Goal: Task Accomplishment & Management: Complete application form

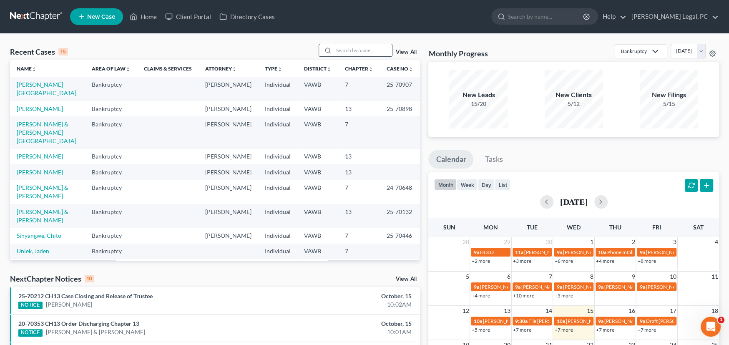
click at [349, 51] on input "search" at bounding box center [363, 50] width 58 height 12
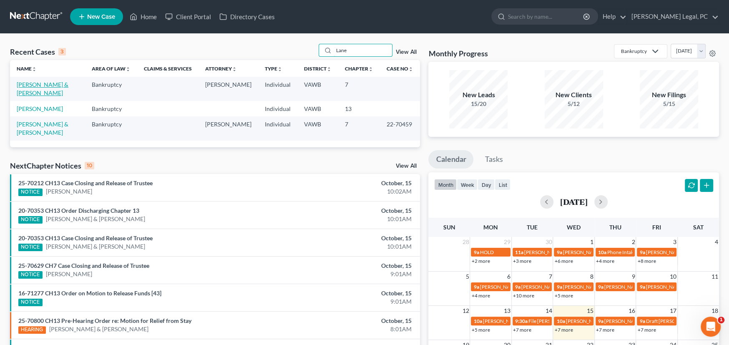
type input "Lane"
click at [55, 85] on link "[PERSON_NAME] & [PERSON_NAME]" at bounding box center [43, 88] width 52 height 15
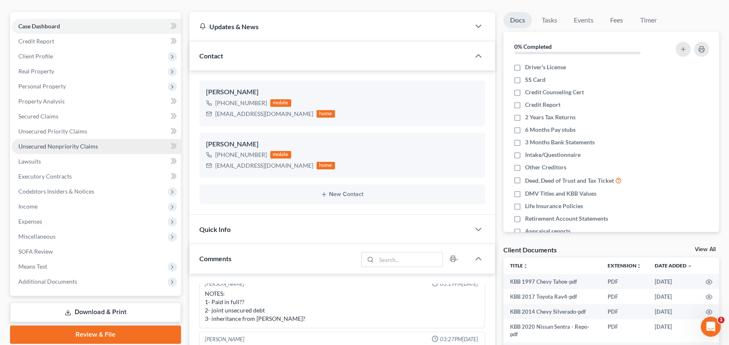
scroll to position [125, 0]
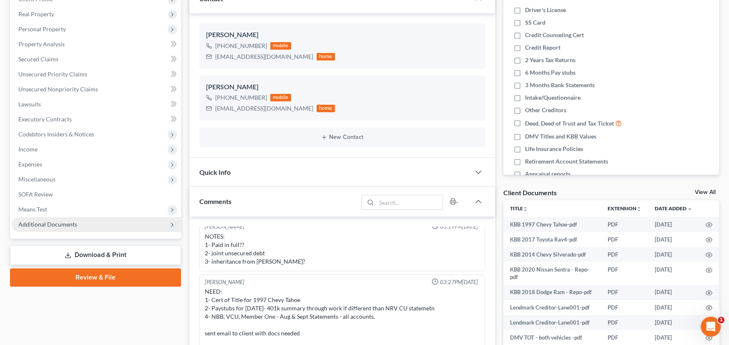
click at [42, 222] on span "Additional Documents" at bounding box center [47, 224] width 59 height 7
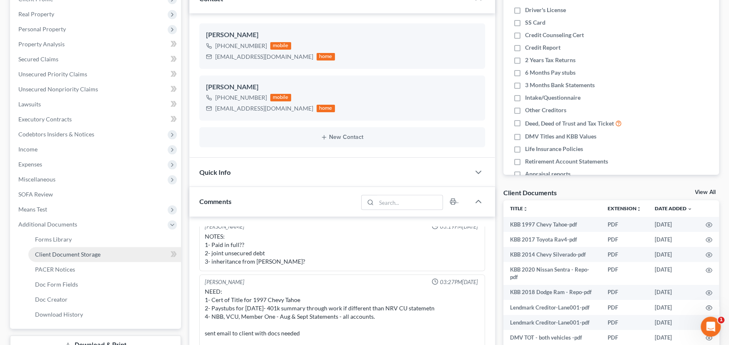
click at [55, 251] on span "Client Document Storage" at bounding box center [67, 254] width 65 height 7
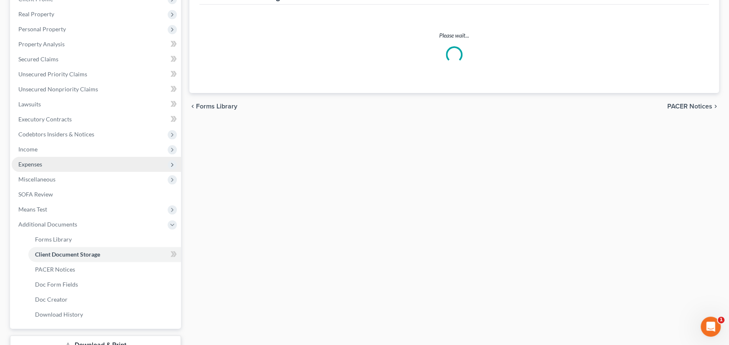
scroll to position [32, 0]
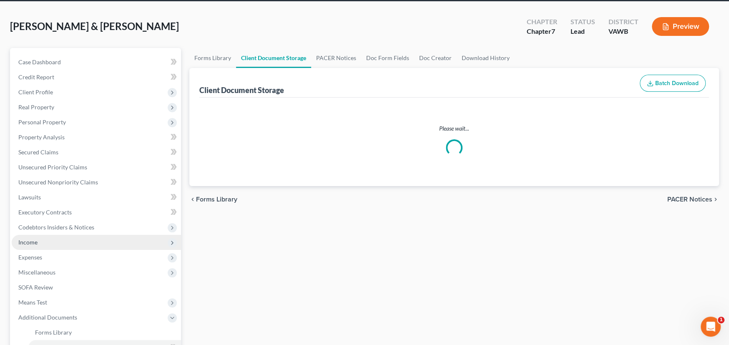
select select "0"
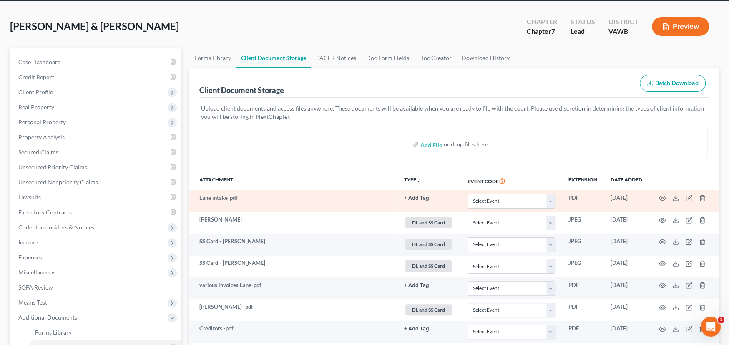
scroll to position [0, 0]
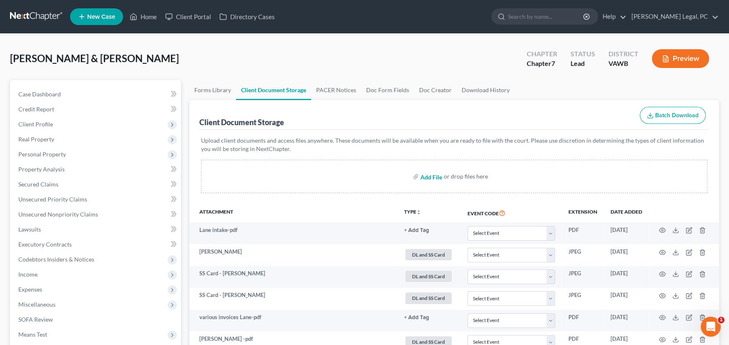
click at [430, 176] on input "file" at bounding box center [430, 176] width 20 height 15
type input "C:\fakepath\SSi and Retirement Monthly Michael001.pdf"
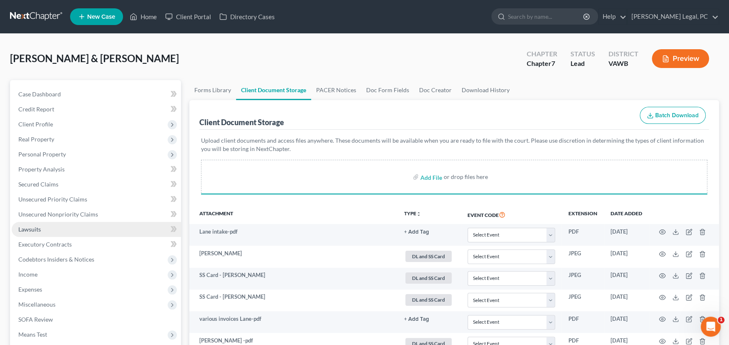
select select "0"
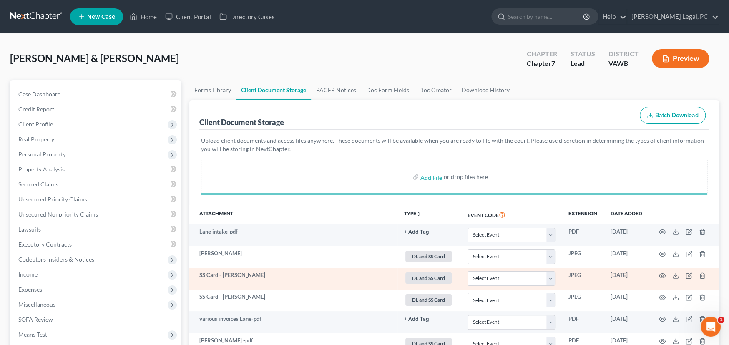
select select "0"
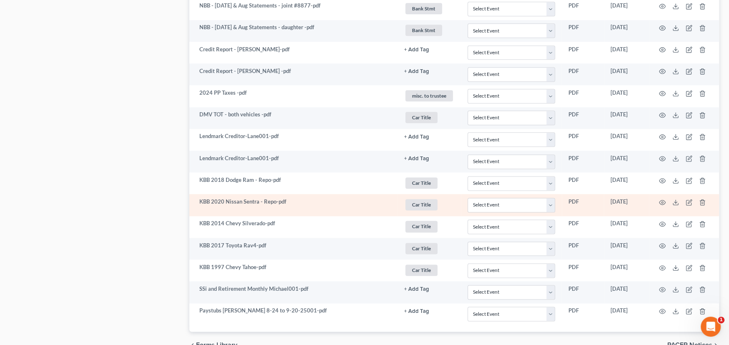
scroll to position [825, 0]
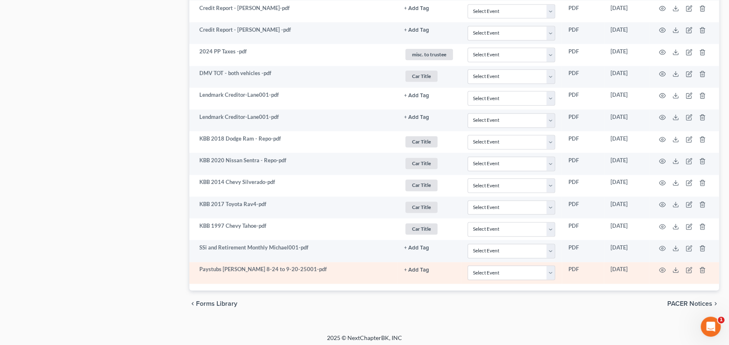
select select "0"
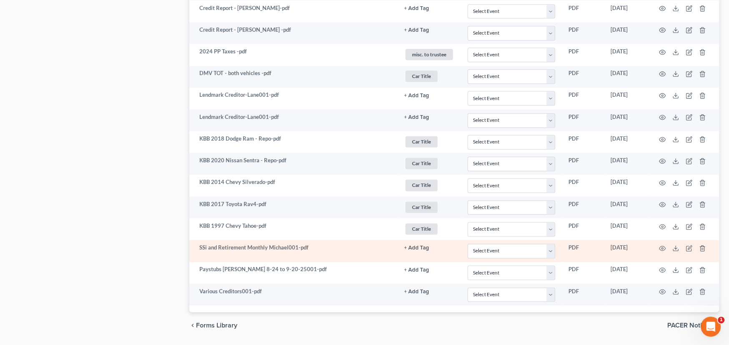
select select "0"
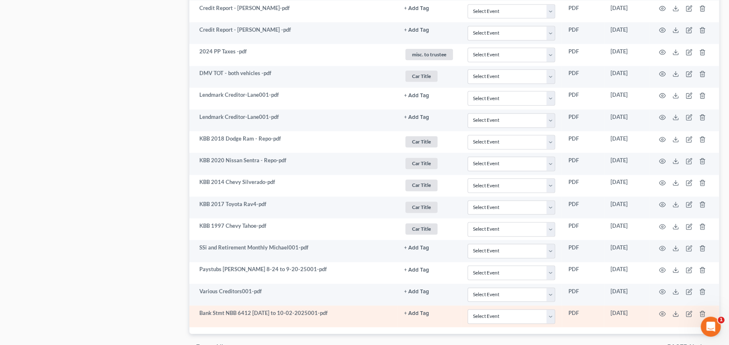
select select "0"
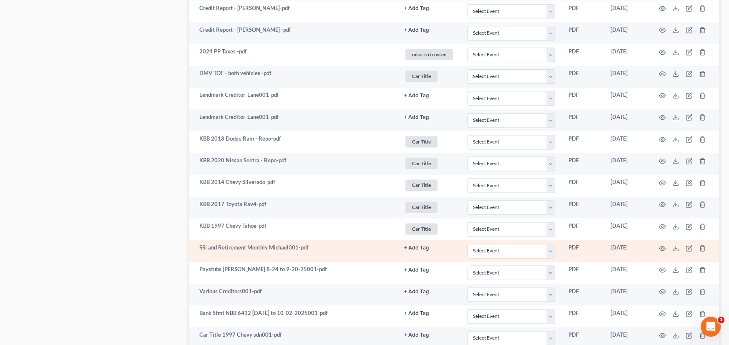
select select "0"
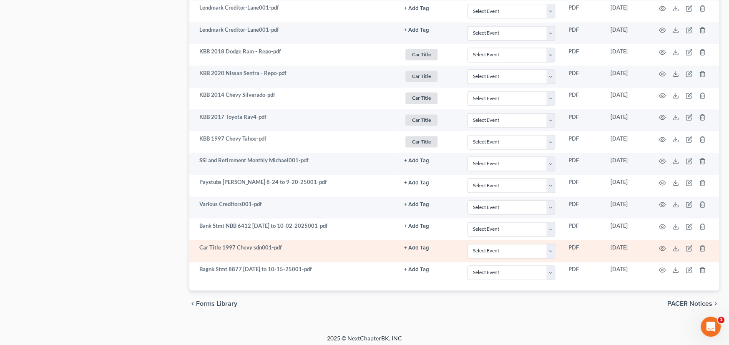
select select "0"
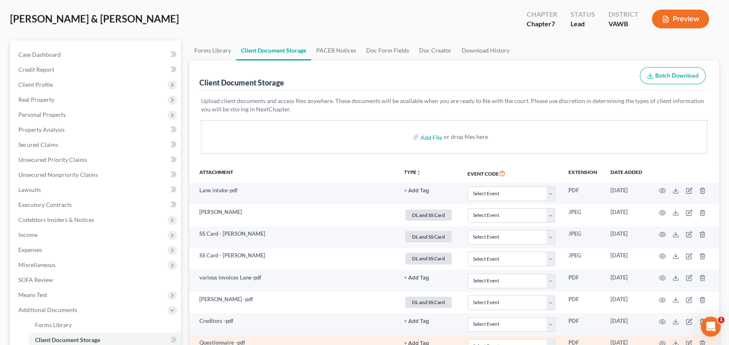
scroll to position [0, 0]
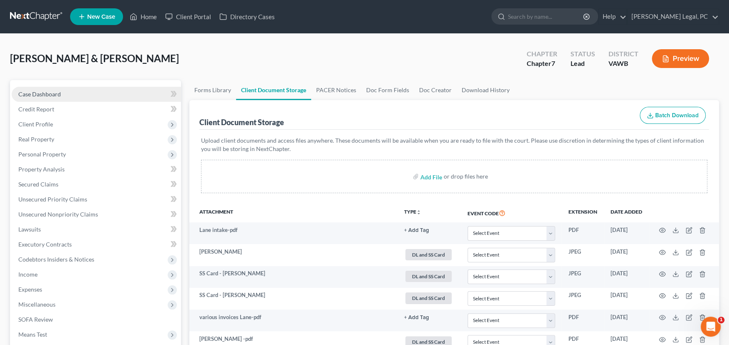
click at [42, 93] on span "Case Dashboard" at bounding box center [39, 93] width 43 height 7
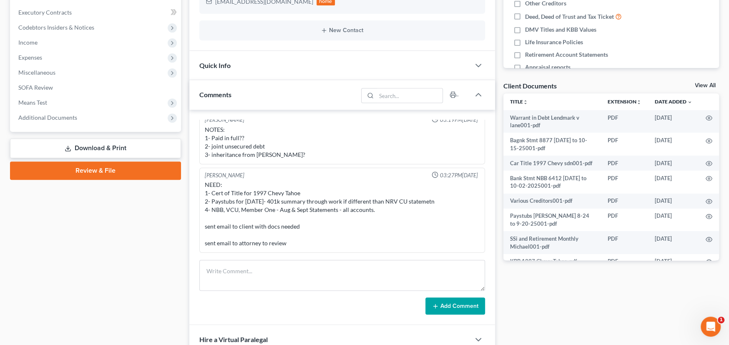
scroll to position [250, 0]
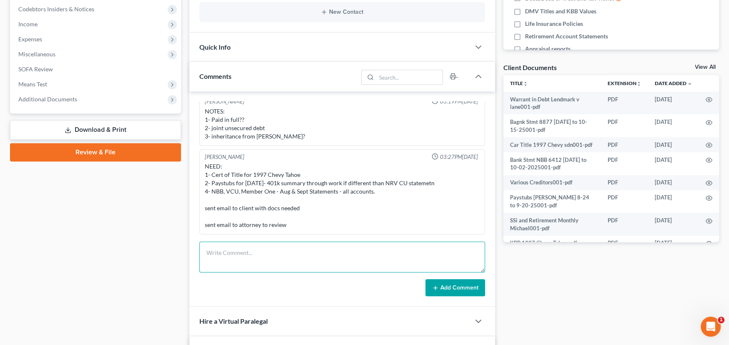
click at [255, 254] on textarea at bounding box center [342, 256] width 286 height 31
type textarea "Rec all docs except Deborah 401k"
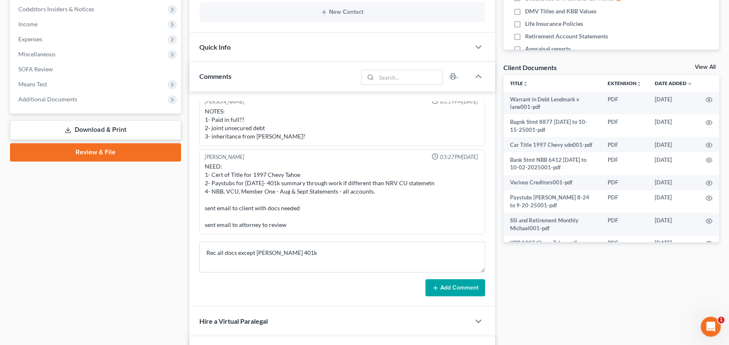
click at [448, 284] on button "Add Comment" at bounding box center [455, 288] width 60 height 18
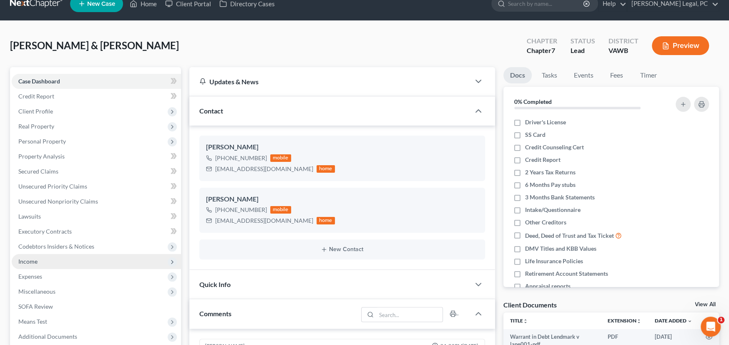
scroll to position [0, 0]
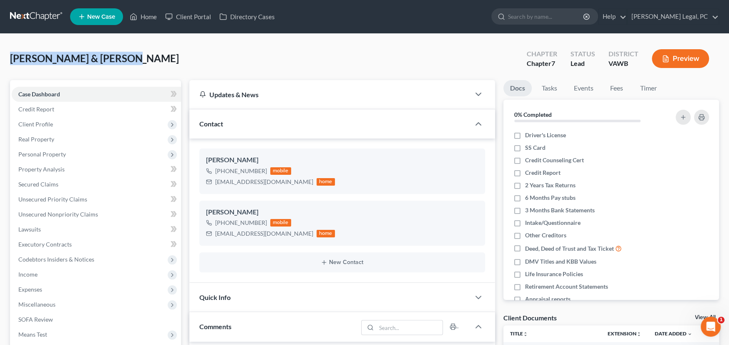
drag, startPoint x: 97, startPoint y: 64, endPoint x: 1, endPoint y: 63, distance: 95.9
copy span "[PERSON_NAME] & [PERSON_NAME]"
click at [141, 70] on div "Lane, Michael & Deborah Upgraded Chapter Chapter 7 Status Lead District VAWB Pr…" at bounding box center [364, 62] width 709 height 36
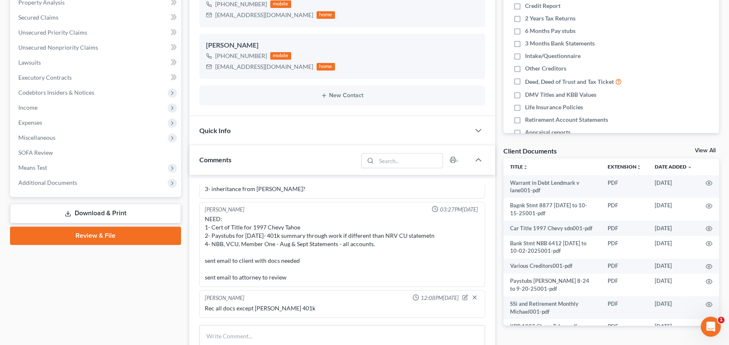
scroll to position [93, 0]
click at [462, 297] on icon "button" at bounding box center [465, 297] width 6 height 6
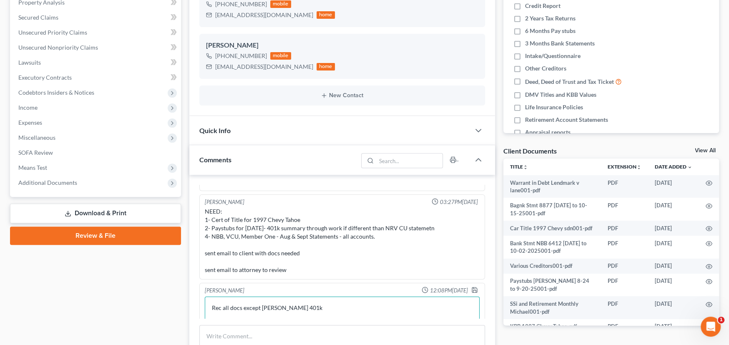
click at [303, 316] on textarea "Rec all docs except Deborah 401k" at bounding box center [342, 311] width 275 height 31
type textarea "Rec all docs except Deborah 401k, and entered in NxChapter :)"
click at [474, 294] on div at bounding box center [476, 290] width 10 height 8
click at [473, 291] on polyline "button" at bounding box center [474, 290] width 3 height 2
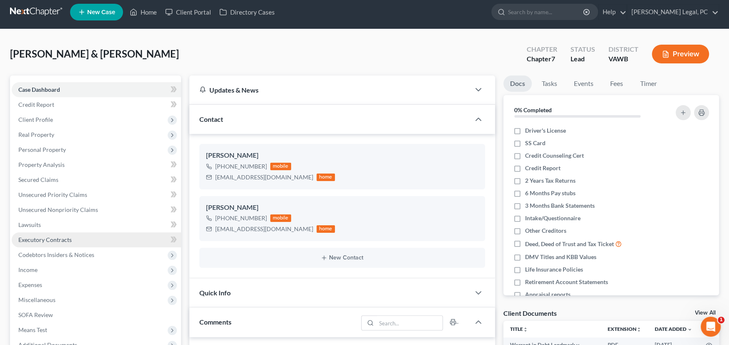
scroll to position [0, 0]
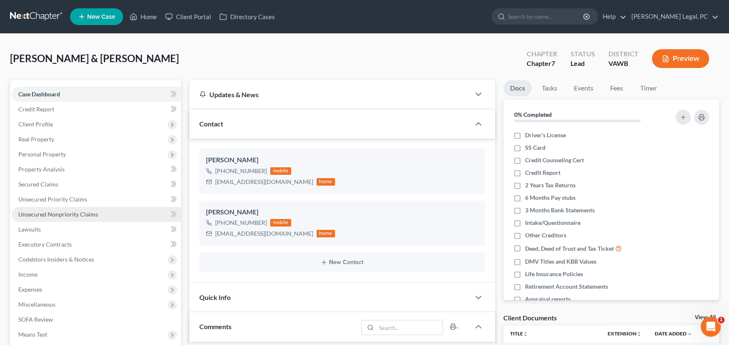
drag, startPoint x: 79, startPoint y: 214, endPoint x: 84, endPoint y: 214, distance: 5.0
click at [79, 214] on span "Unsecured Nonpriority Claims" at bounding box center [58, 214] width 80 height 7
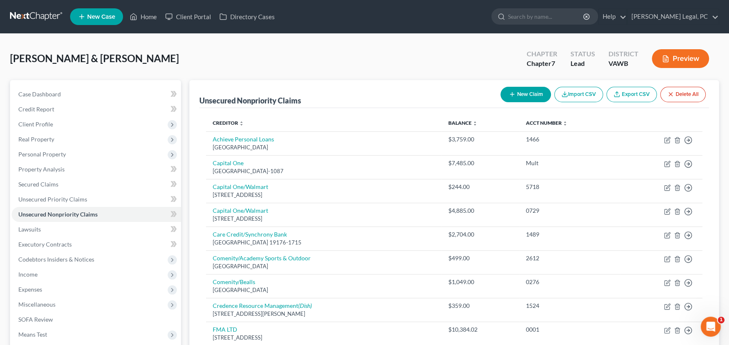
click at [523, 91] on button "New Claim" at bounding box center [525, 94] width 50 height 15
select select "2"
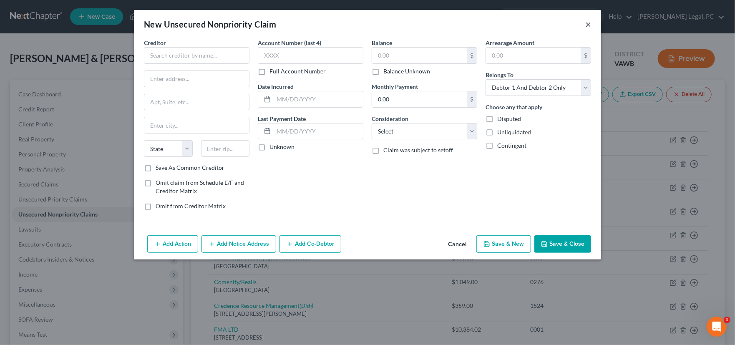
click at [586, 22] on button "×" at bounding box center [588, 24] width 6 height 10
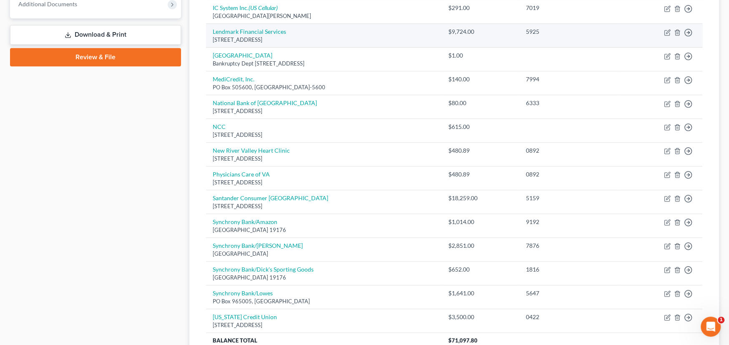
scroll to position [380, 0]
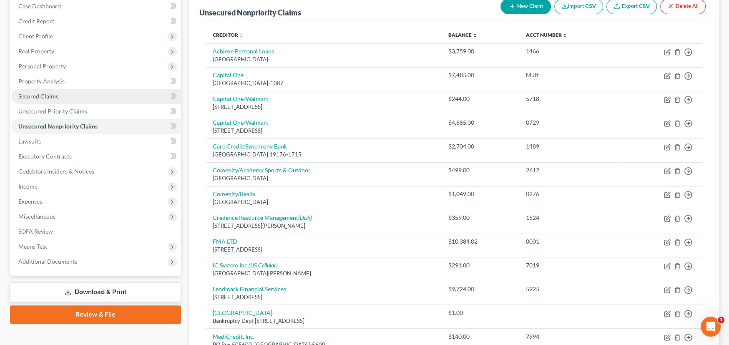
click at [51, 98] on span "Secured Claims" at bounding box center [38, 96] width 40 height 7
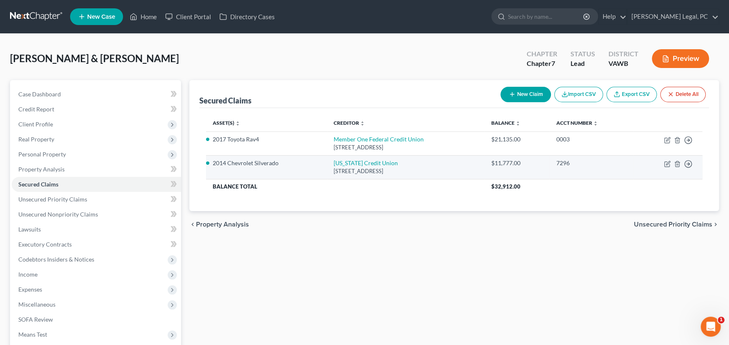
click at [670, 164] on td "Move to E Move to F Move to G Move to Notice Only" at bounding box center [667, 167] width 69 height 24
click at [665, 164] on icon "button" at bounding box center [667, 164] width 7 height 7
select select "48"
select select "2"
select select "1"
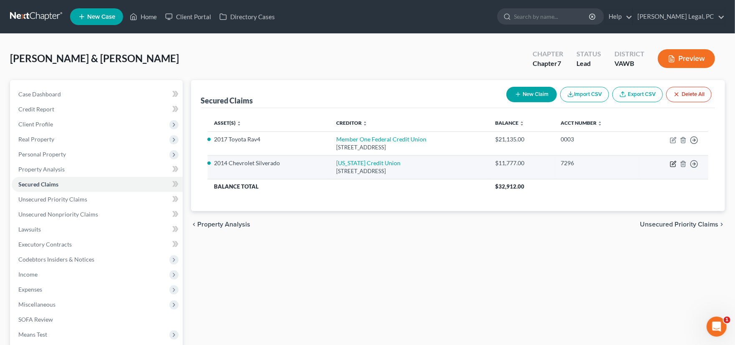
select select "0"
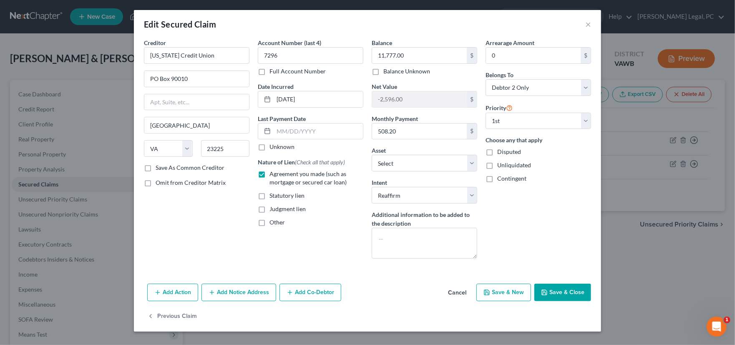
click at [564, 294] on button "Save & Close" at bounding box center [562, 292] width 57 height 18
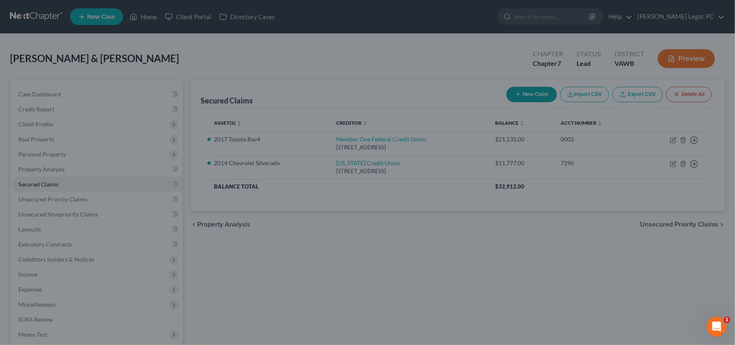
select select "9"
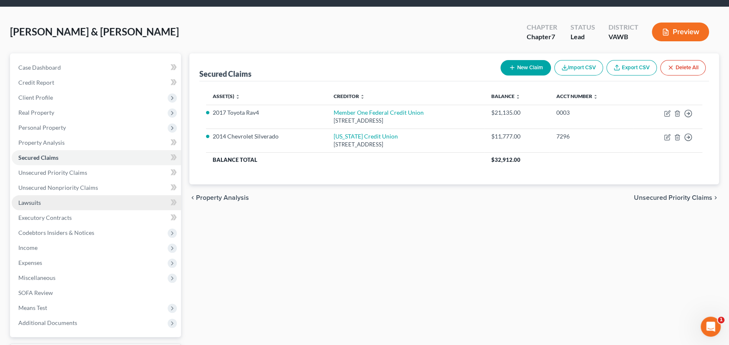
scroll to position [42, 0]
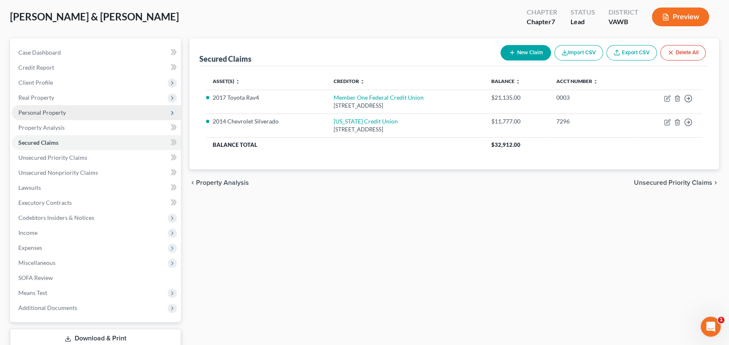
click at [40, 110] on span "Personal Property" at bounding box center [42, 112] width 48 height 7
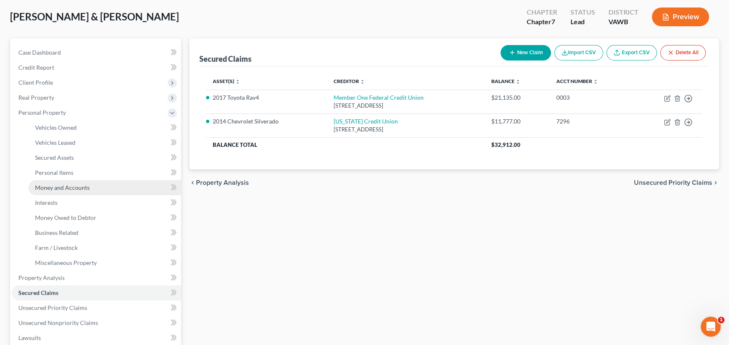
click at [52, 188] on span "Money and Accounts" at bounding box center [62, 187] width 55 height 7
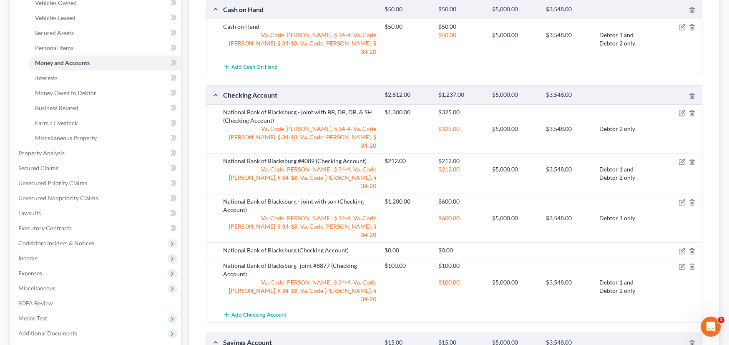
scroll to position [167, 0]
click at [318, 261] on div "National Bank of Blacksburg -joint #8877 (Checking Account)" at bounding box center [299, 269] width 161 height 17
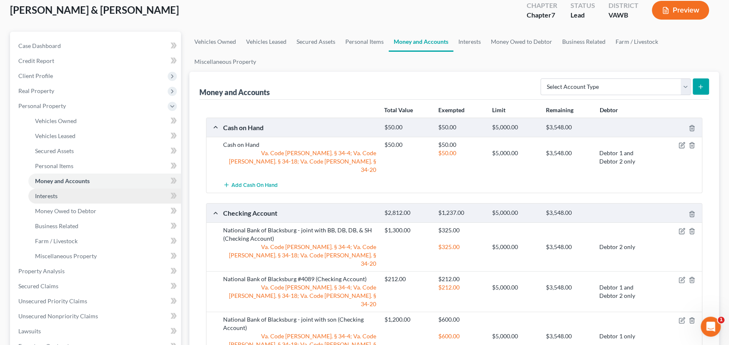
scroll to position [42, 0]
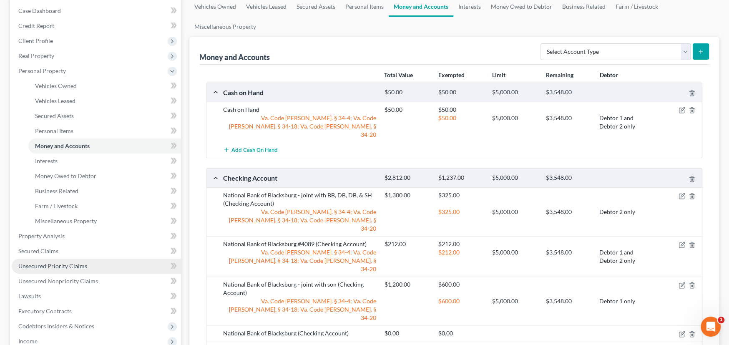
click at [73, 266] on span "Unsecured Priority Claims" at bounding box center [52, 265] width 69 height 7
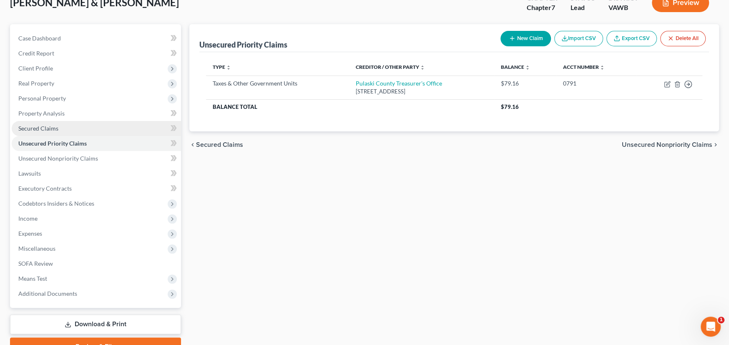
click at [51, 125] on span "Secured Claims" at bounding box center [38, 128] width 40 height 7
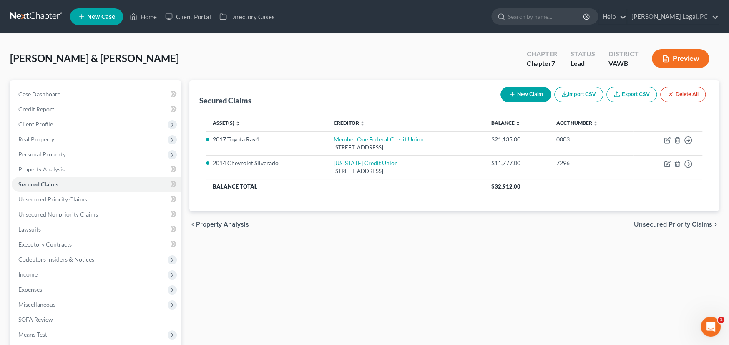
click at [529, 91] on button "New Claim" at bounding box center [525, 94] width 50 height 15
select select "2"
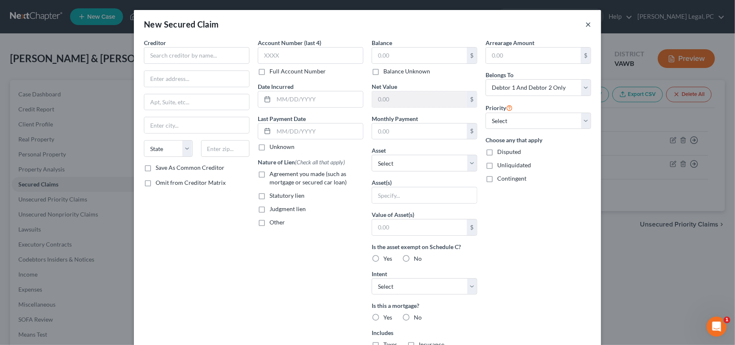
click at [586, 22] on button "×" at bounding box center [588, 24] width 6 height 10
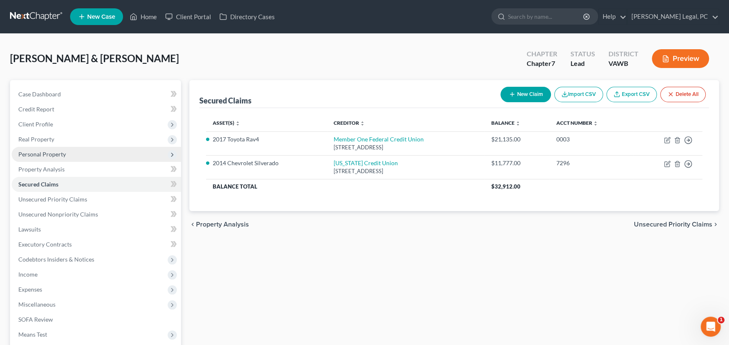
click at [40, 153] on span "Personal Property" at bounding box center [42, 154] width 48 height 7
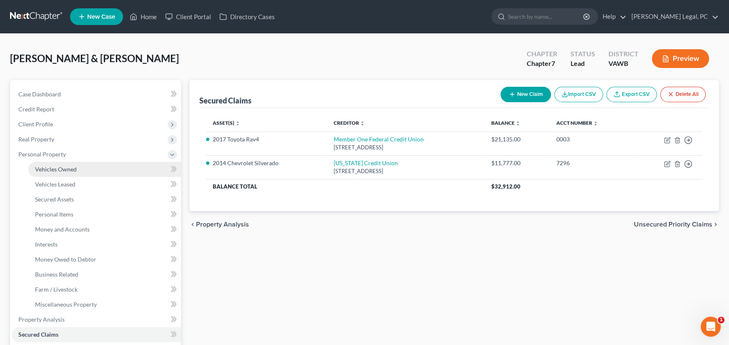
click at [45, 167] on span "Vehicles Owned" at bounding box center [56, 169] width 42 height 7
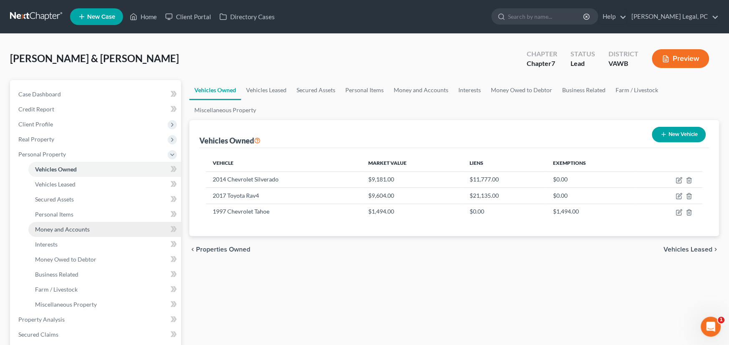
click at [68, 227] on span "Money and Accounts" at bounding box center [62, 229] width 55 height 7
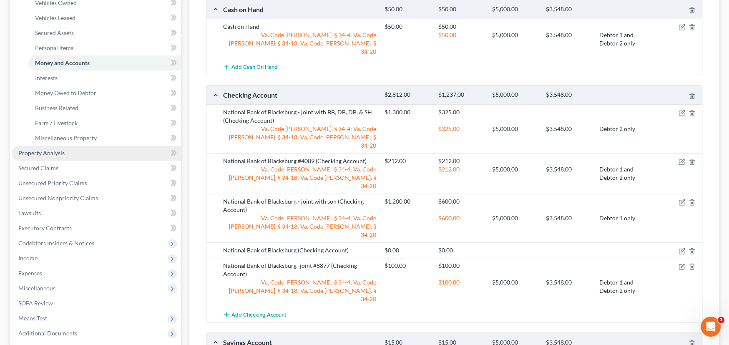
scroll to position [167, 0]
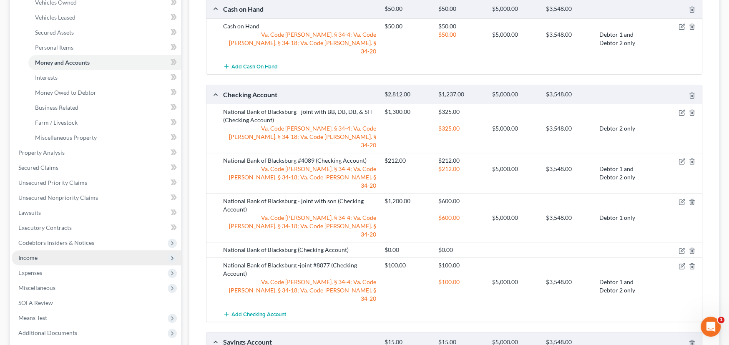
click at [30, 256] on span "Income" at bounding box center [27, 257] width 19 height 7
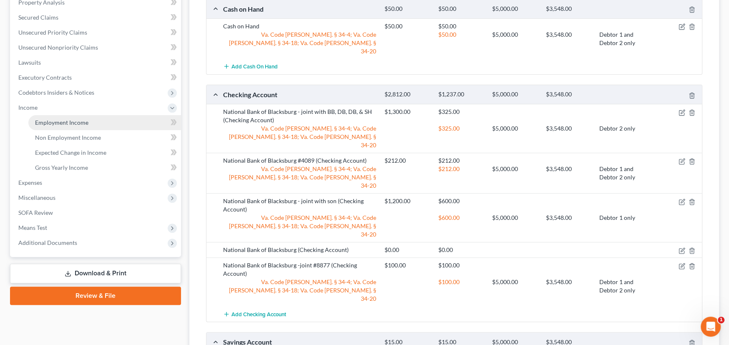
click at [65, 122] on span "Employment Income" at bounding box center [61, 122] width 53 height 7
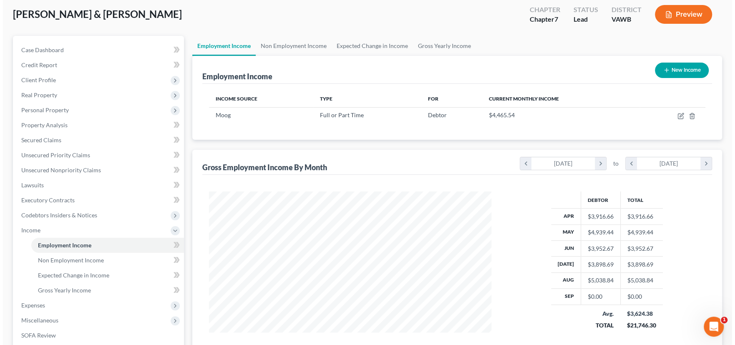
scroll to position [42, 0]
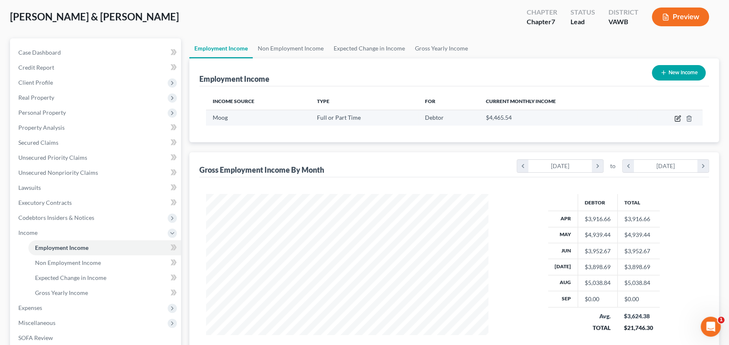
click at [676, 116] on icon "button" at bounding box center [677, 118] width 7 height 7
select select "0"
select select "35"
select select "3"
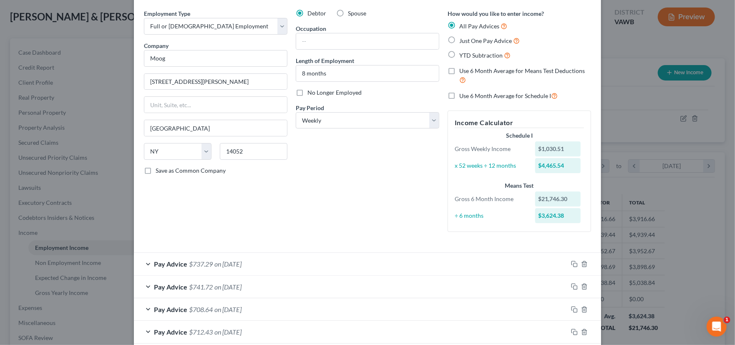
scroll to position [125, 0]
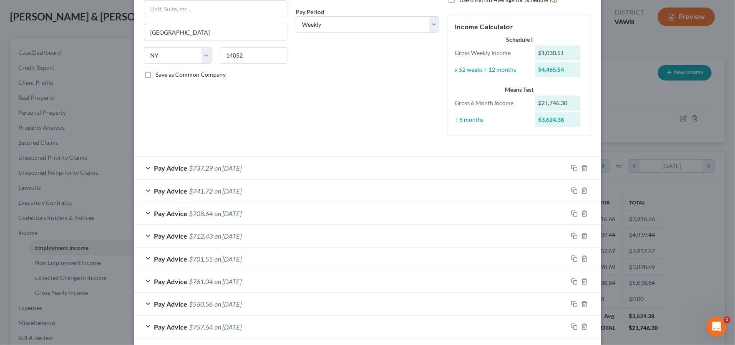
click at [567, 163] on div at bounding box center [583, 167] width 33 height 13
click at [572, 166] on icon "button" at bounding box center [574, 168] width 7 height 7
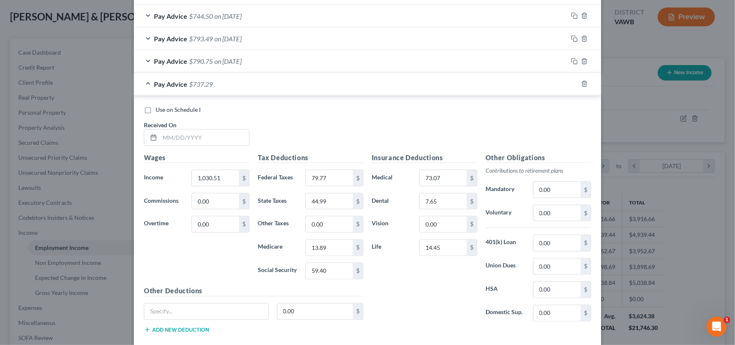
scroll to position [750, 0]
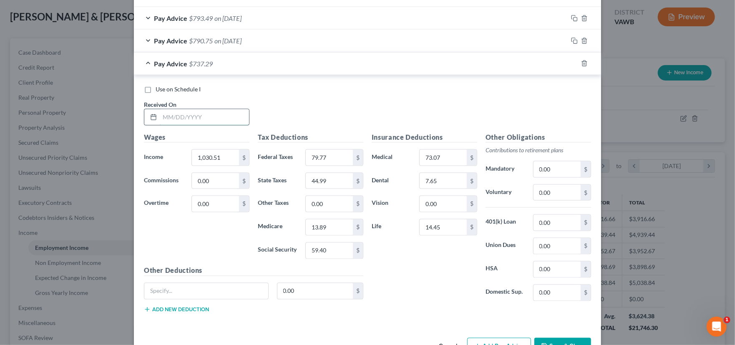
click at [166, 117] on input "text" at bounding box center [204, 117] width 89 height 16
type input "9"
type input "9/5/25"
type input "0"
type input "1,135.74"
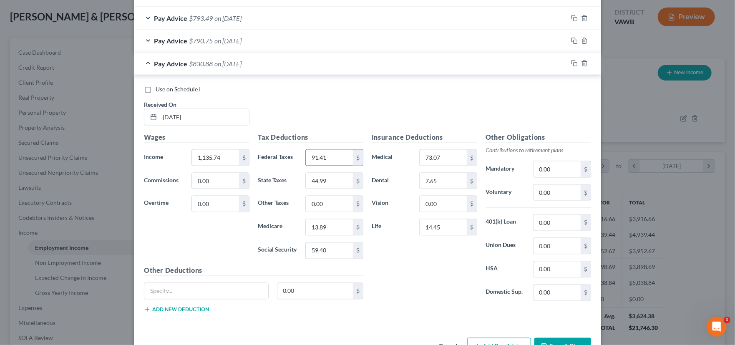
type input "91.41"
type input "50.56"
type input "15.30"
type input "9"
type input "65.41"
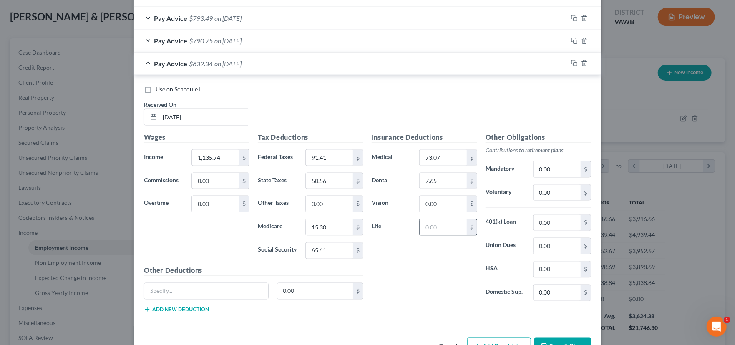
click at [431, 225] on input "text" at bounding box center [442, 227] width 47 height 16
type input "14.45"
click at [443, 157] on input "73.07" at bounding box center [442, 158] width 47 height 16
drag, startPoint x: 445, startPoint y: 156, endPoint x: 380, endPoint y: 158, distance: 64.7
click at [395, 158] on div "Medical 91.41 $" at bounding box center [424, 157] width 114 height 17
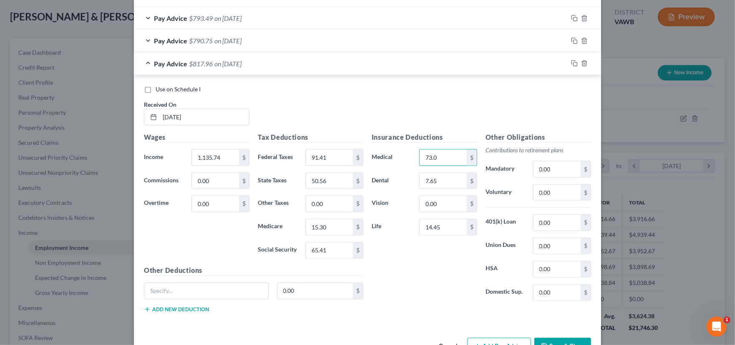
type input "73.07"
click at [340, 183] on input "50.56" at bounding box center [329, 181] width 47 height 16
click at [332, 228] on input "15.30" at bounding box center [329, 227] width 47 height 16
click at [330, 253] on input "65.41" at bounding box center [329, 251] width 47 height 16
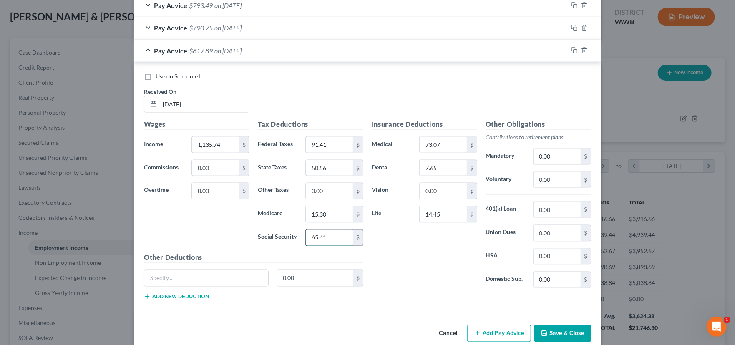
scroll to position [775, 0]
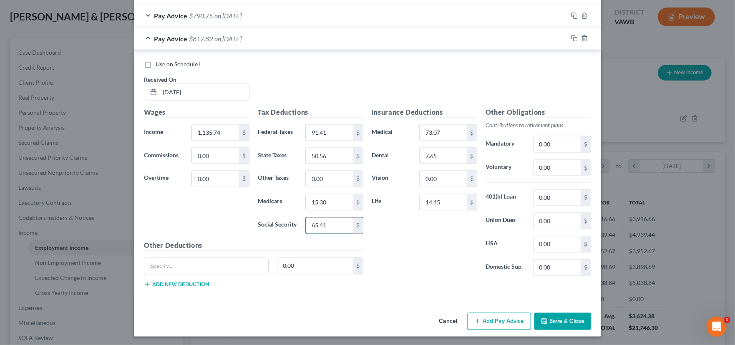
click at [330, 223] on input "65.41" at bounding box center [329, 226] width 47 height 16
drag, startPoint x: 215, startPoint y: 131, endPoint x: 120, endPoint y: 125, distance: 95.2
click at [140, 130] on div "Income * 1,033.91 $" at bounding box center [197, 132] width 114 height 17
type input "1,127.52"
click at [571, 36] on icon "button" at bounding box center [574, 38] width 7 height 7
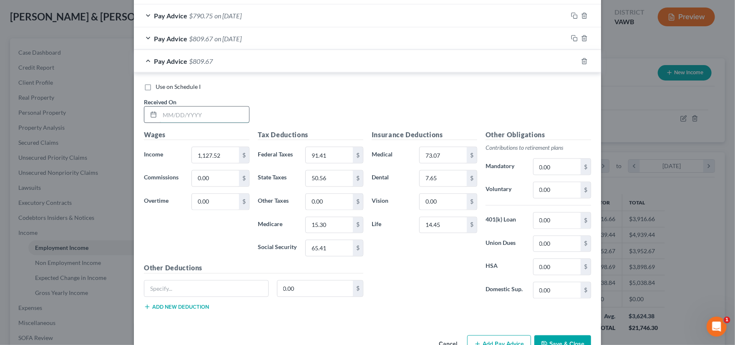
click at [191, 113] on input "text" at bounding box center [204, 115] width 89 height 16
type input "9/12/25"
type input "952.23"
type input "70.38"
type input "40.48"
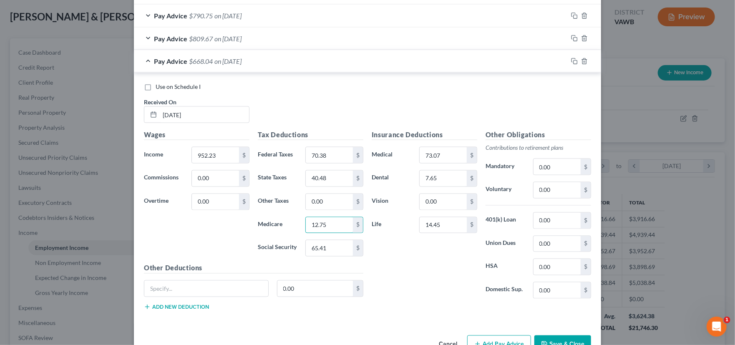
type input "12.75"
type input "54.55"
click at [571, 58] on icon "button" at bounding box center [574, 61] width 7 height 7
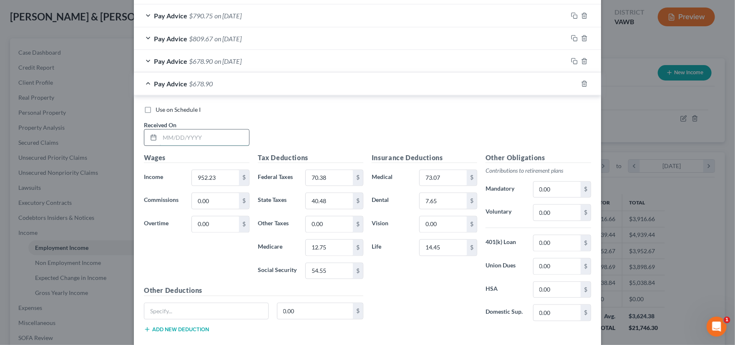
click at [166, 134] on input "text" at bounding box center [204, 138] width 89 height 16
type input "9/7/25"
type input "1,014.74"
type input "77.88"
type input "44.08"
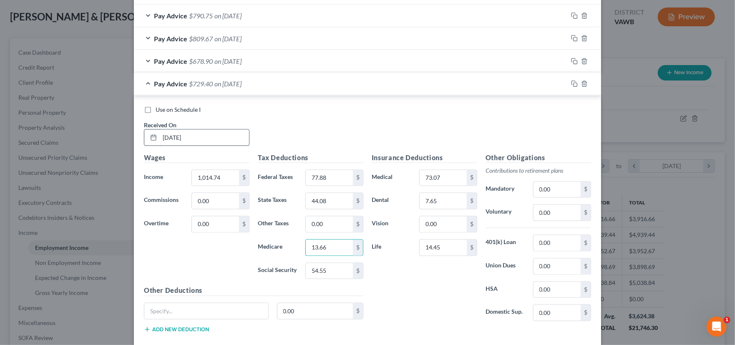
type input "13.66"
type input "58.41"
click at [573, 83] on rect "button" at bounding box center [575, 85] width 4 height 4
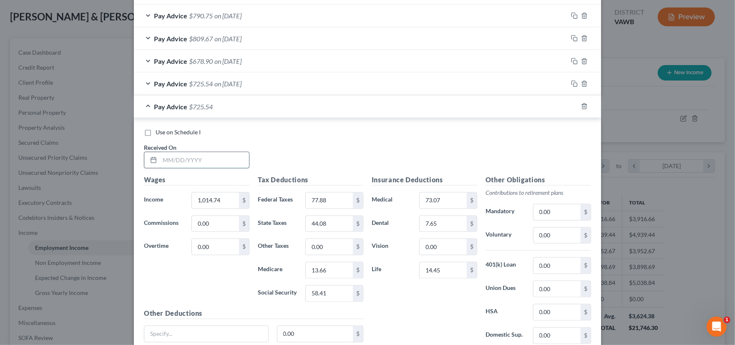
click at [172, 159] on input "text" at bounding box center [204, 160] width 89 height 16
type input "9/26/25"
type input "1,096.86"
type input "857.73"
type input "48.80"
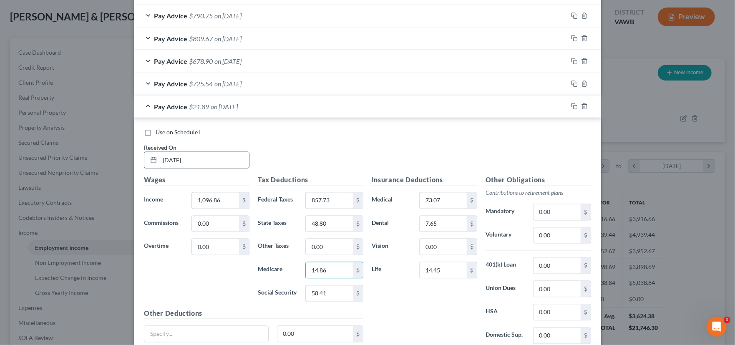
type input "14.86"
type input "8"
type input "63.51"
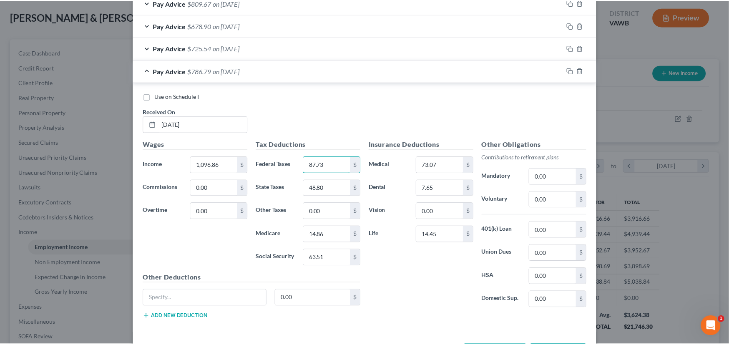
scroll to position [843, 0]
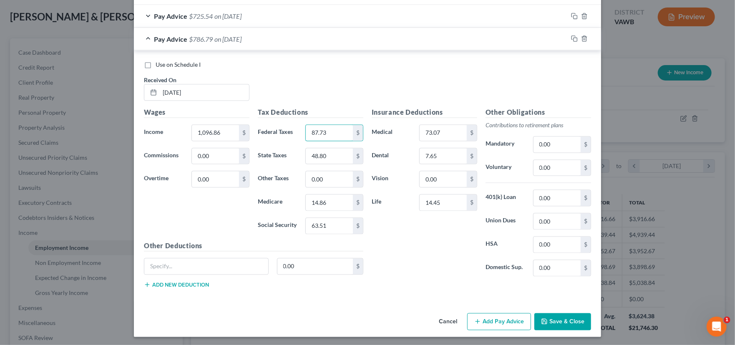
type input "87.73"
click at [559, 313] on button "Save & Close" at bounding box center [562, 322] width 57 height 18
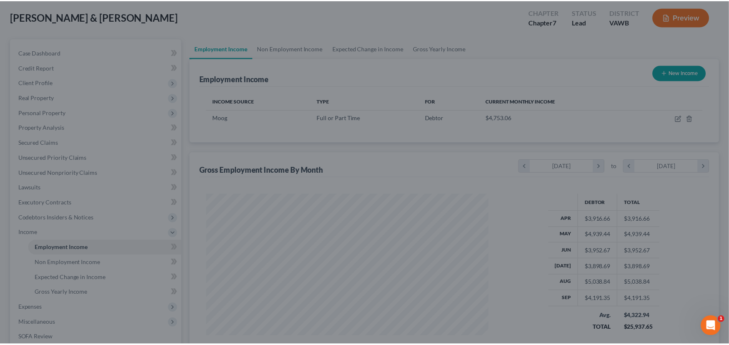
scroll to position [416759, 416609]
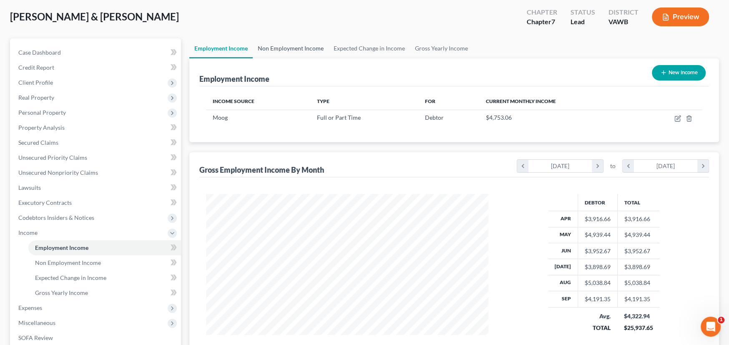
click at [278, 47] on link "Non Employment Income" at bounding box center [291, 48] width 76 height 20
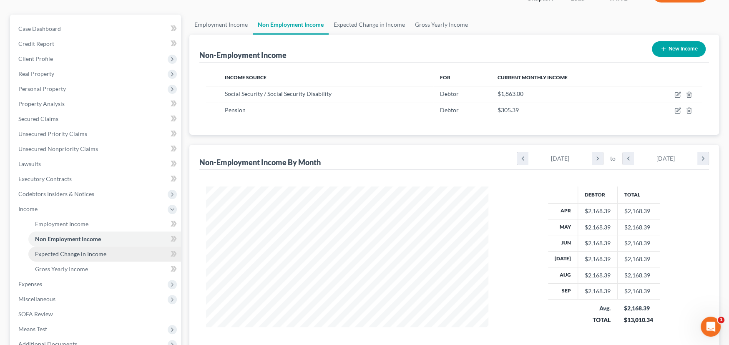
scroll to position [157, 0]
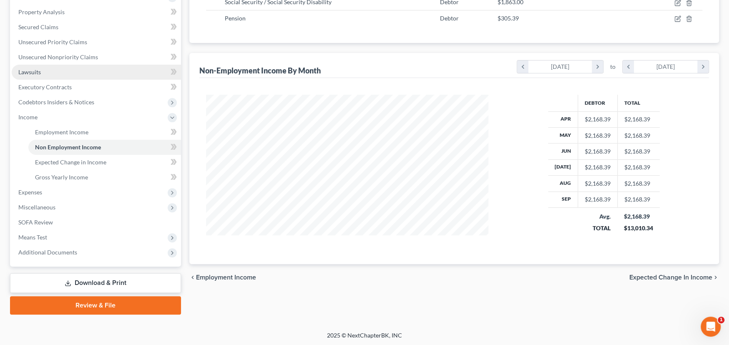
click at [37, 72] on span "Lawsuits" at bounding box center [29, 71] width 23 height 7
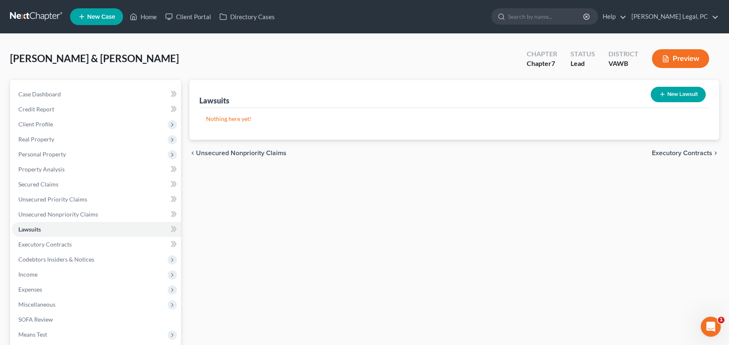
click at [686, 92] on button "New Lawsuit" at bounding box center [677, 94] width 55 height 15
select select "0"
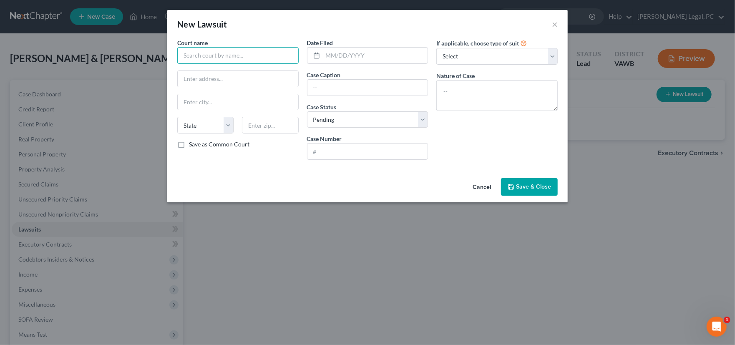
click at [218, 56] on input "text" at bounding box center [237, 55] width 121 height 17
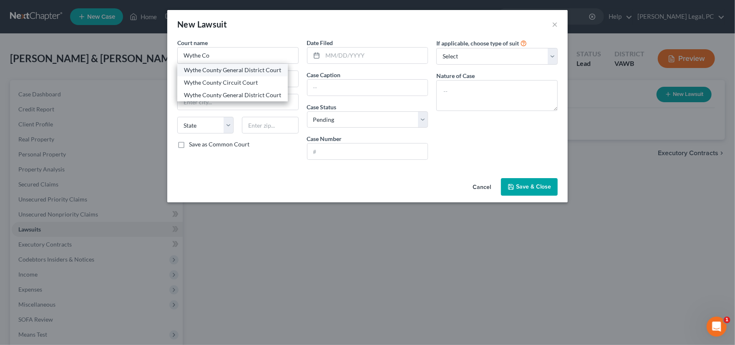
click at [222, 69] on div "Wythe County General District Court" at bounding box center [232, 70] width 97 height 8
type input "Wythe County General District Court"
type input "245 South 4th Street Suite 205"
type input "Wythevile"
select select "48"
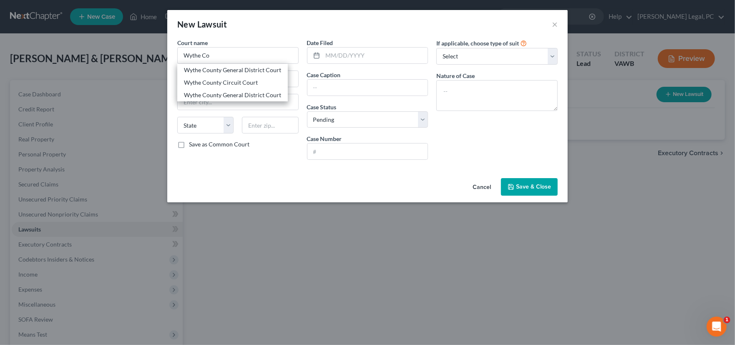
type input "24382-2548"
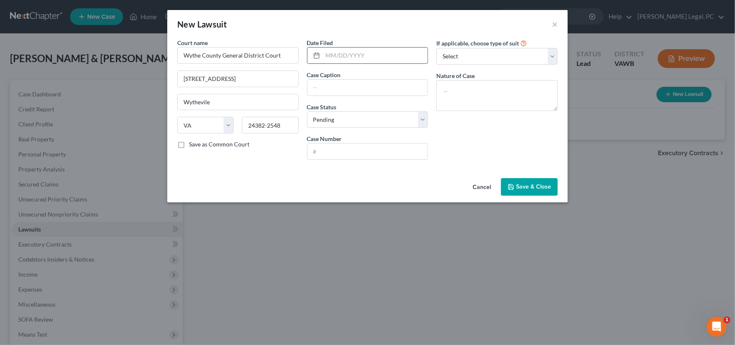
click at [330, 59] on input "text" at bounding box center [375, 56] width 105 height 16
type input "10/08/2025"
type input "Lendmark Financial V. Deborah and Michael Lane"
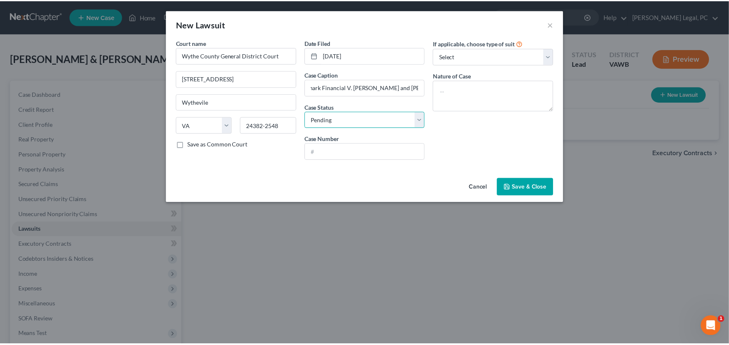
scroll to position [0, 0]
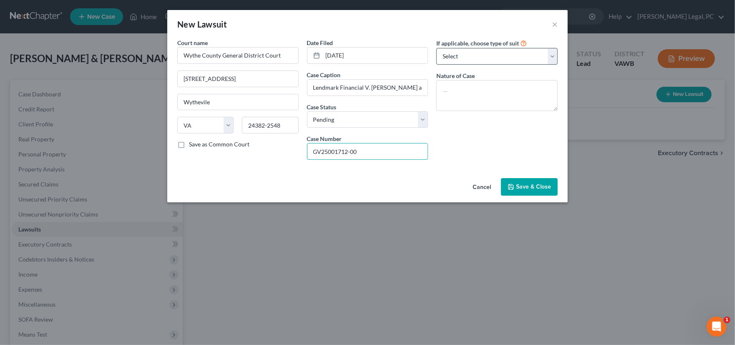
type input "GV25001712-00"
click at [452, 57] on select "Select Repossession Garnishment Foreclosure Attached, Seized, Or Levied Other" at bounding box center [496, 56] width 121 height 17
select select "4"
click at [436, 48] on select "Select Repossession Garnishment Foreclosure Attached, Seized, Or Levied Other" at bounding box center [496, 56] width 121 height 17
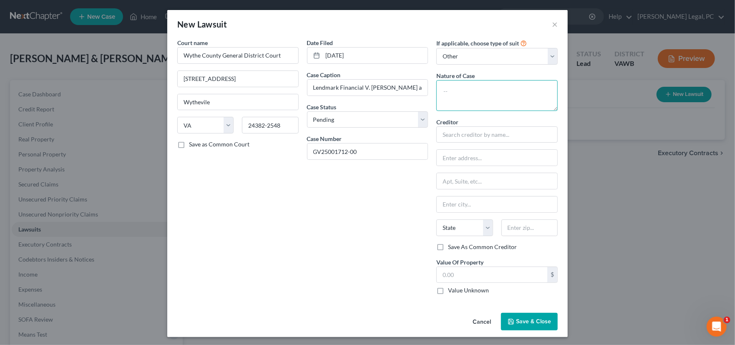
click at [463, 95] on textarea at bounding box center [496, 95] width 121 height 31
type textarea "Warrant in Debt"
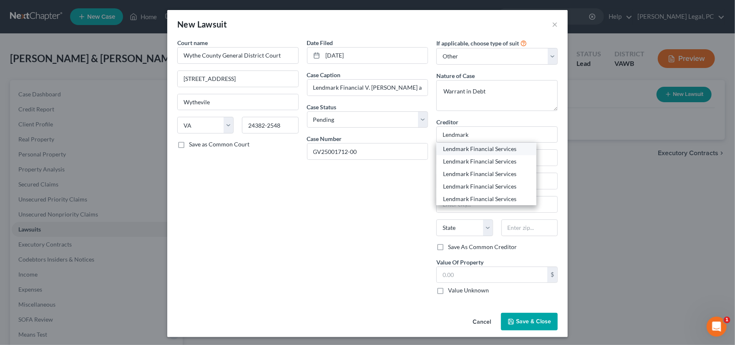
click at [491, 148] on div "Lendmark Financial Services" at bounding box center [486, 149] width 87 height 8
type input "Lendmark Financial Services"
type input "544 E. Stuart Drive"
type input "Galax"
select select "48"
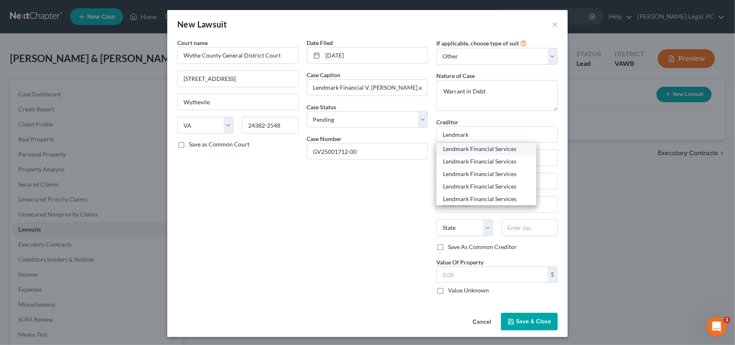
type input "24333"
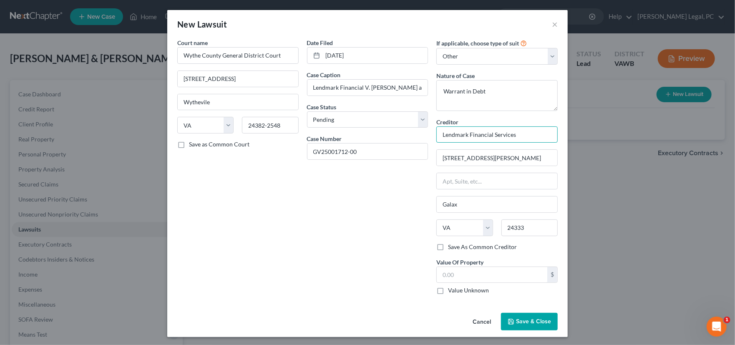
drag, startPoint x: 517, startPoint y: 134, endPoint x: 364, endPoint y: 106, distance: 155.5
click at [381, 128] on div "Court name * Wythe County General District Court 245 South 4th Street Suite 205…" at bounding box center [367, 169] width 389 height 263
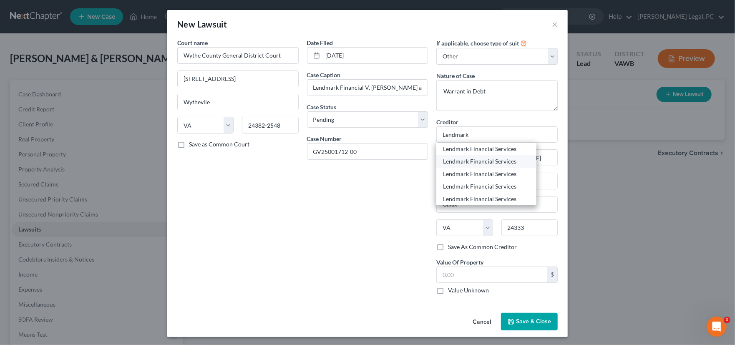
click at [465, 161] on div "Lendmark Financial Services" at bounding box center [486, 161] width 87 height 8
type input "Lendmark Financial Services"
type input "1155 N Fourth Street, Suite 107"
type input "Wytheville"
type input "24382"
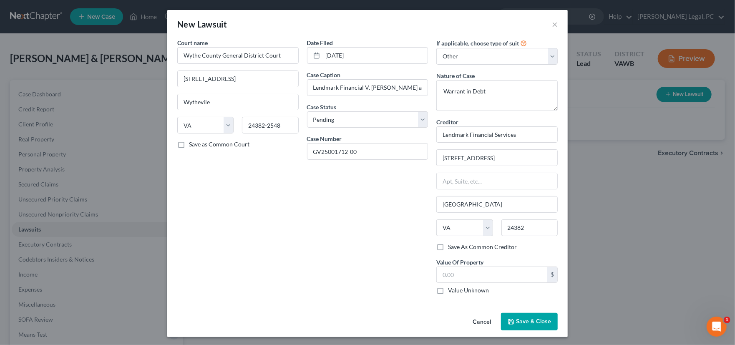
drag, startPoint x: 518, startPoint y: 321, endPoint x: 489, endPoint y: 291, distance: 41.3
click at [495, 296] on div "New Lawsuit × Court name * Wythe County General District Court 245 South 4th St…" at bounding box center [367, 173] width 400 height 327
click at [459, 276] on input "text" at bounding box center [492, 275] width 110 height 16
type input "10,112.14"
click at [519, 322] on span "Save & Close" at bounding box center [533, 321] width 35 height 7
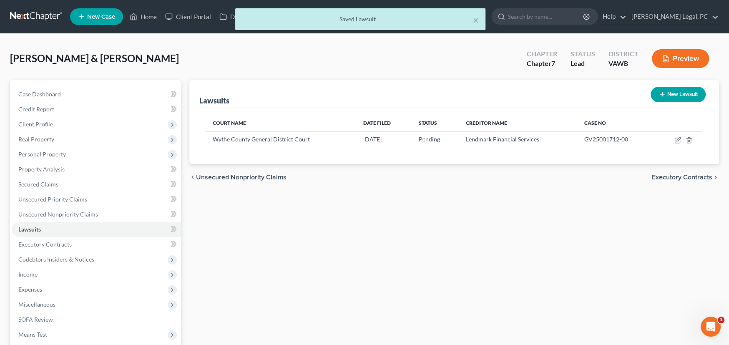
click at [369, 292] on div "Lawsuits New Lawsuit Court Name Date Filed Status Creditor Name Case No Wythe C…" at bounding box center [454, 245] width 538 height 331
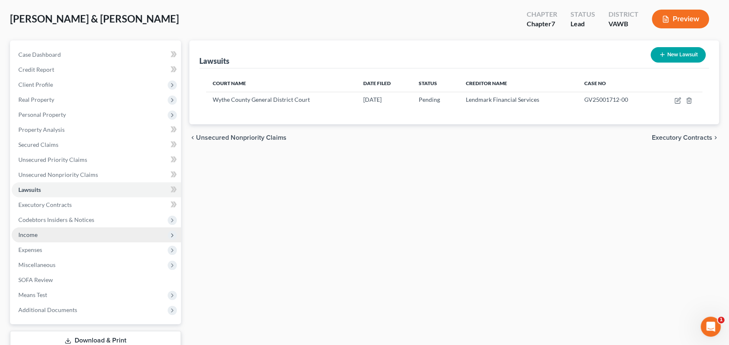
scroll to position [98, 0]
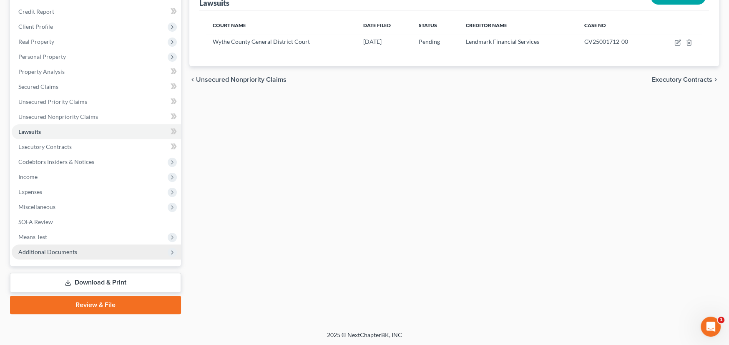
click at [40, 248] on span "Additional Documents" at bounding box center [47, 251] width 59 height 7
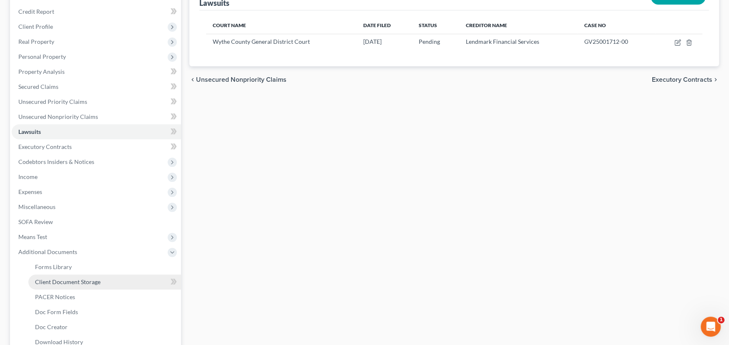
click at [59, 280] on span "Client Document Storage" at bounding box center [67, 281] width 65 height 7
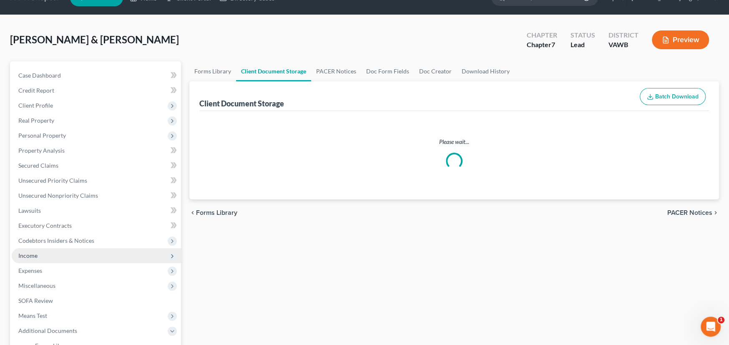
scroll to position [4, 0]
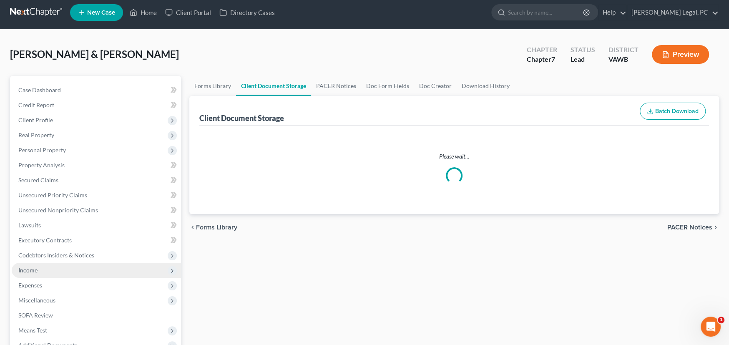
select select "0"
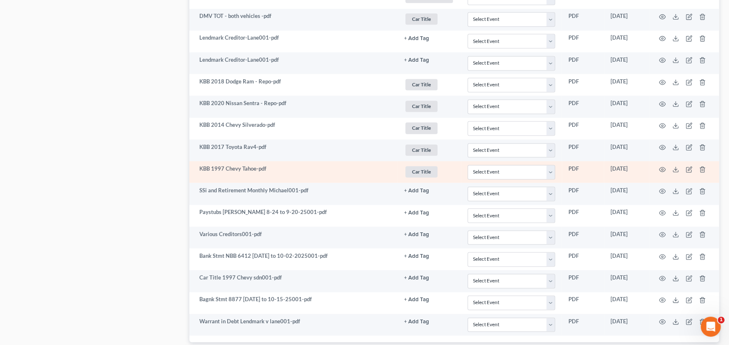
scroll to position [932, 0]
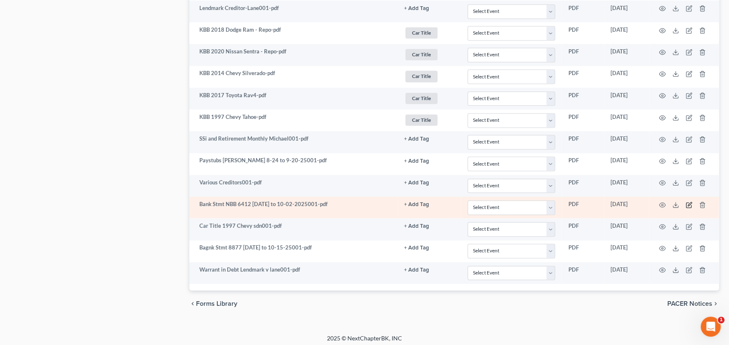
click at [687, 202] on icon "button" at bounding box center [689, 204] width 4 height 4
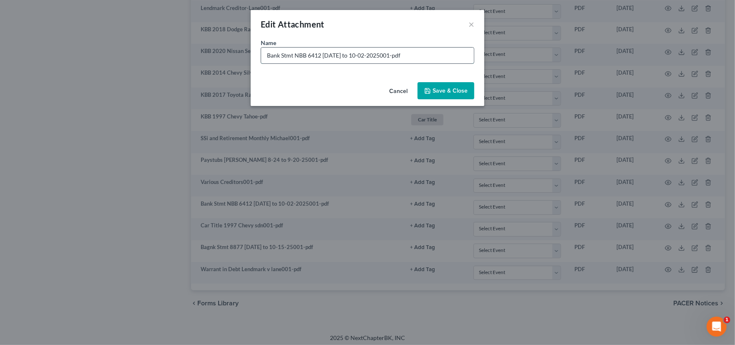
drag, startPoint x: 307, startPoint y: 55, endPoint x: 319, endPoint y: 51, distance: 12.8
click at [319, 51] on input "Bank Stmt NBB 6412 8-8-2025 to 10-02-2025001-pdf" at bounding box center [367, 56] width 213 height 16
type input "Bank Stmt NBB 8-8-2025 to 10-02-2025001-pdf"
click at [454, 86] on button "Save & Close" at bounding box center [445, 91] width 57 height 18
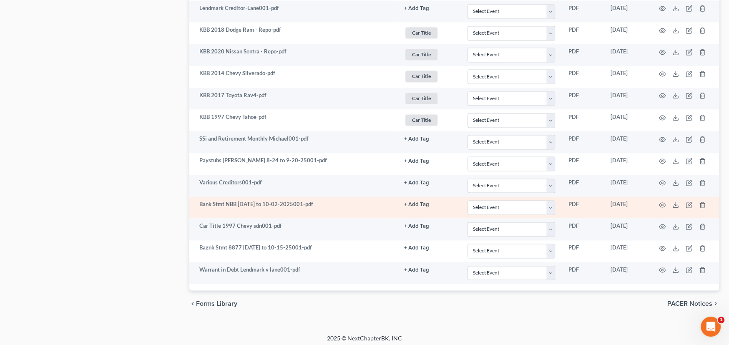
click at [419, 202] on button "+ Add Tag" at bounding box center [416, 204] width 25 height 5
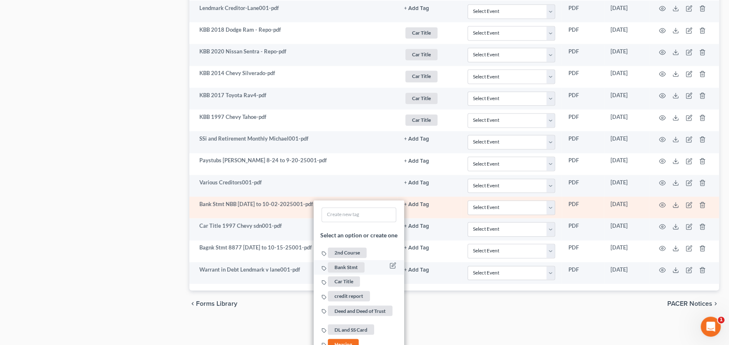
click at [354, 263] on span "Bank Stmt" at bounding box center [346, 267] width 37 height 10
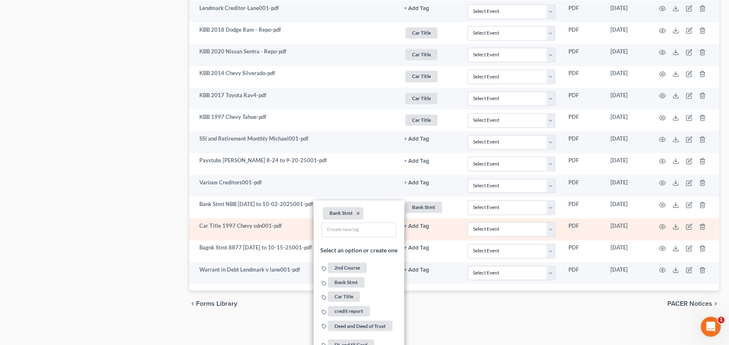
click at [427, 224] on button "+ Add Tag" at bounding box center [416, 225] width 25 height 5
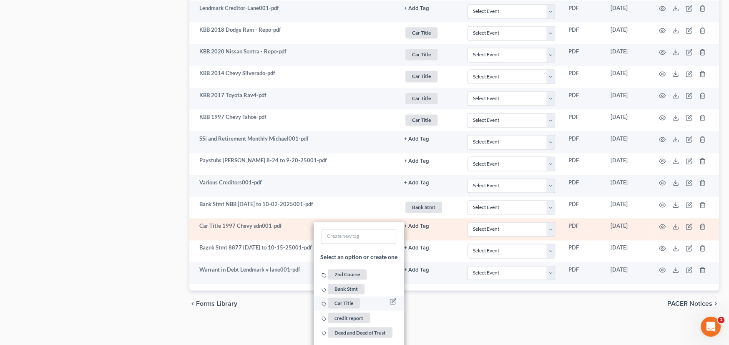
click at [350, 298] on span "Car Title" at bounding box center [344, 303] width 32 height 10
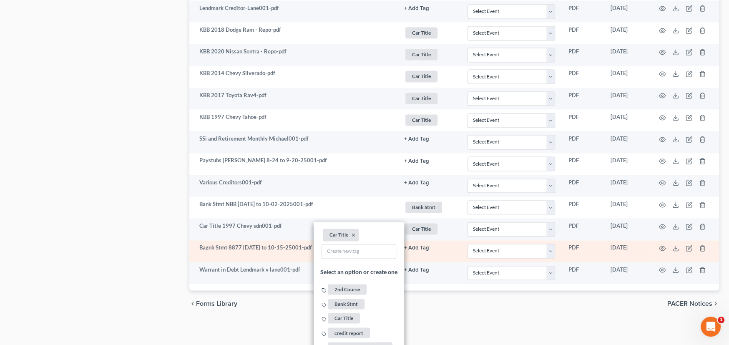
click at [424, 245] on button "+ Add Tag" at bounding box center [416, 247] width 25 height 5
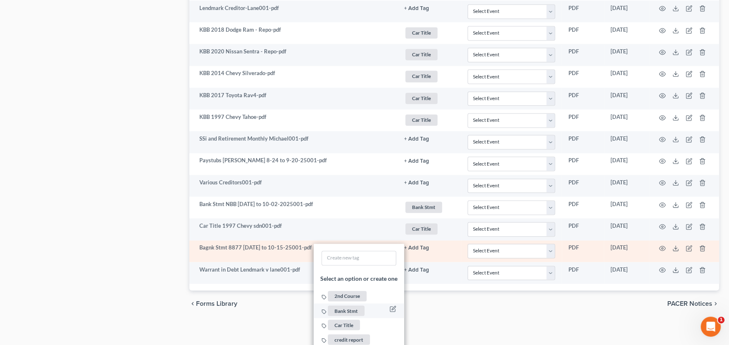
click at [348, 305] on span "Bank Stmt" at bounding box center [346, 310] width 37 height 10
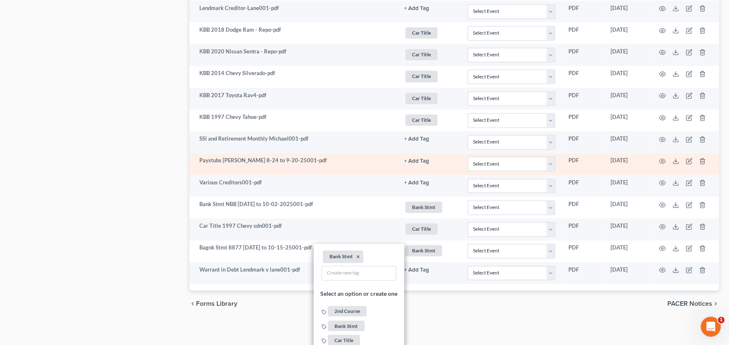
click at [415, 158] on button "+ Add Tag" at bounding box center [416, 160] width 25 height 5
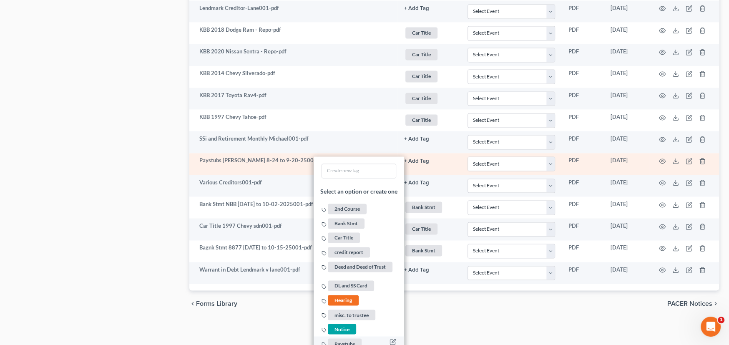
drag, startPoint x: 347, startPoint y: 340, endPoint x: 353, endPoint y: 335, distance: 7.4
click at [347, 339] on span "Paystubs" at bounding box center [345, 343] width 34 height 10
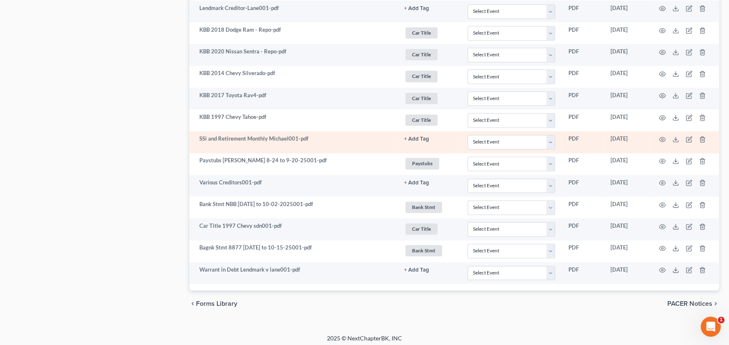
click at [421, 136] on button "+ Add Tag" at bounding box center [416, 138] width 25 height 5
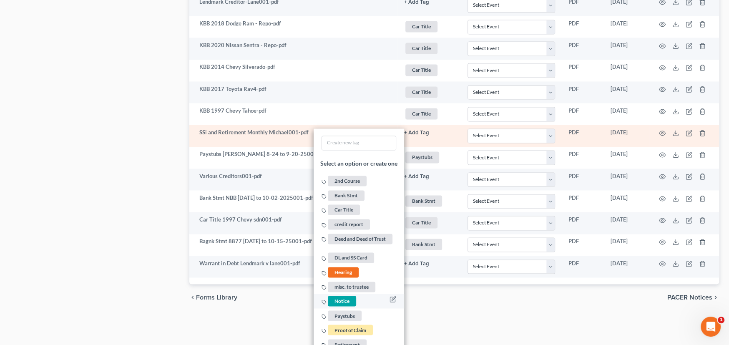
scroll to position [959, 0]
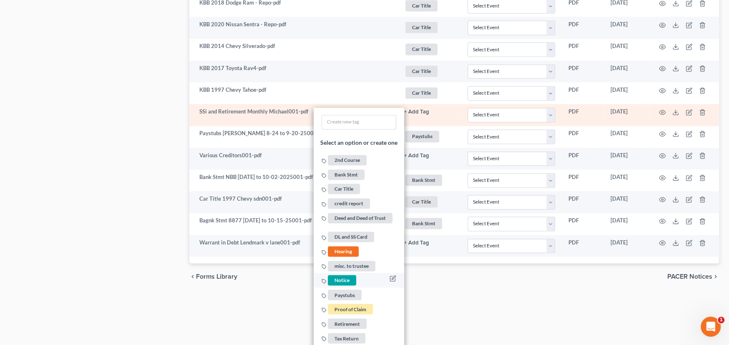
drag, startPoint x: 338, startPoint y: 290, endPoint x: 343, endPoint y: 286, distance: 6.3
click at [338, 290] on span "Paystubs" at bounding box center [345, 294] width 34 height 10
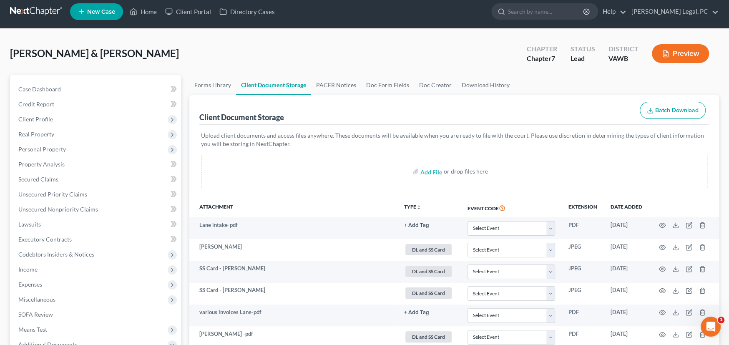
scroll to position [0, 0]
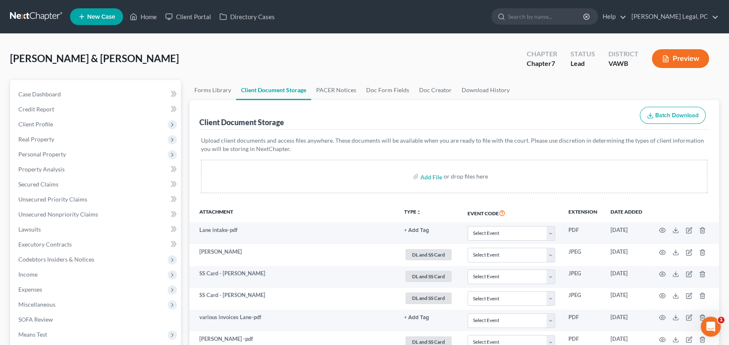
click at [42, 12] on link at bounding box center [36, 16] width 53 height 15
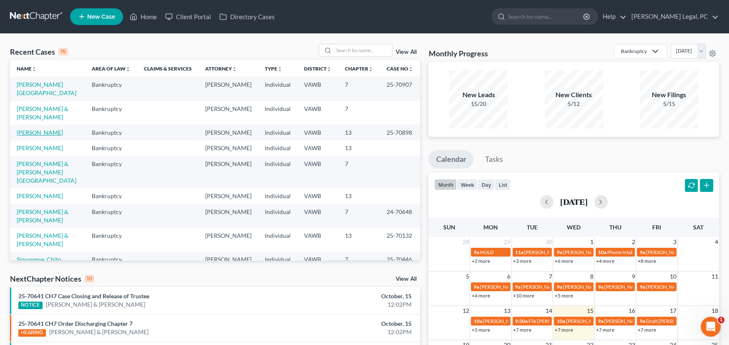
click at [40, 129] on link "[PERSON_NAME]" at bounding box center [40, 132] width 46 height 7
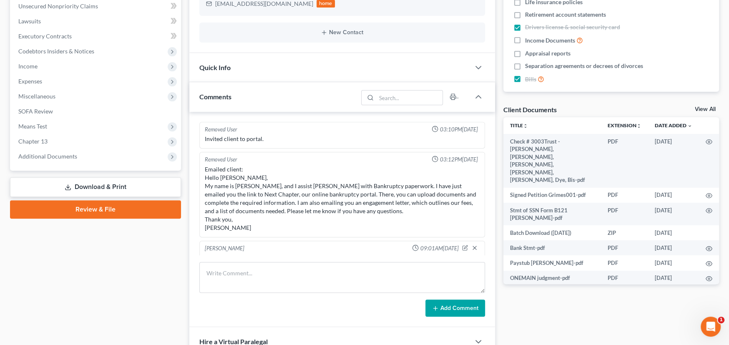
scroll to position [906, 0]
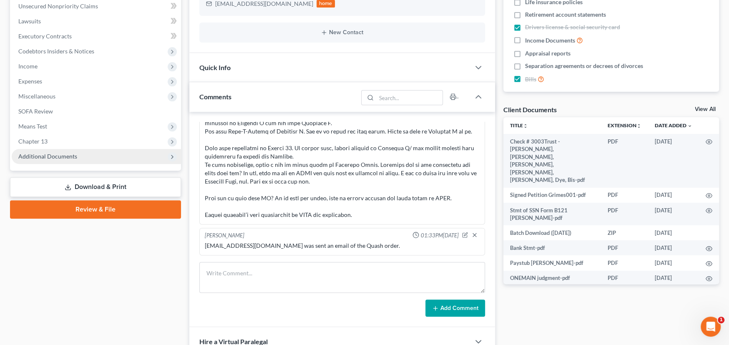
click at [44, 153] on span "Additional Documents" at bounding box center [47, 156] width 59 height 7
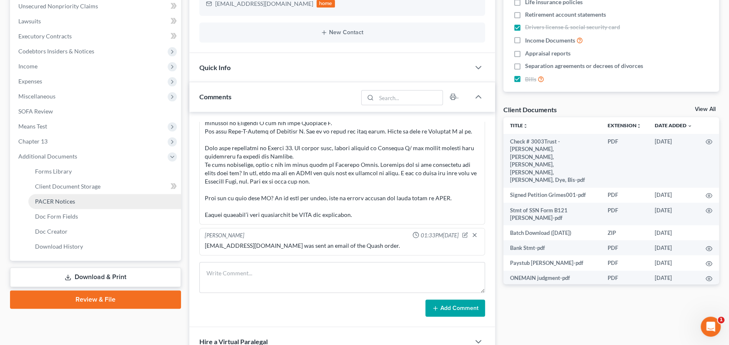
drag, startPoint x: 55, startPoint y: 201, endPoint x: 75, endPoint y: 201, distance: 19.6
click at [55, 201] on span "PACER Notices" at bounding box center [55, 201] width 40 height 7
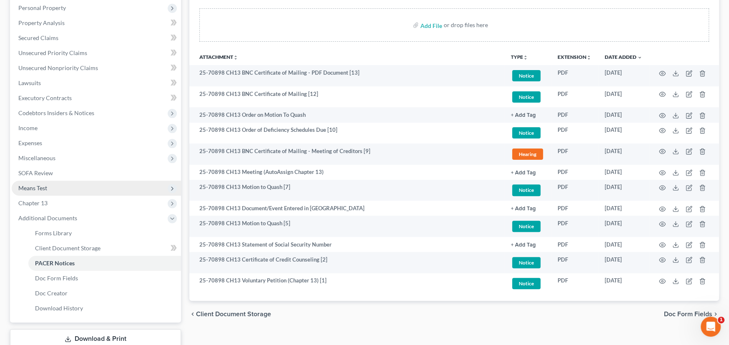
scroll to position [161, 0]
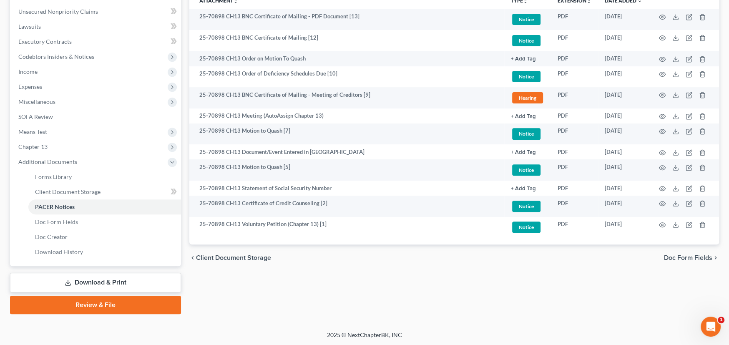
click at [94, 277] on link "Download & Print" at bounding box center [95, 283] width 171 height 20
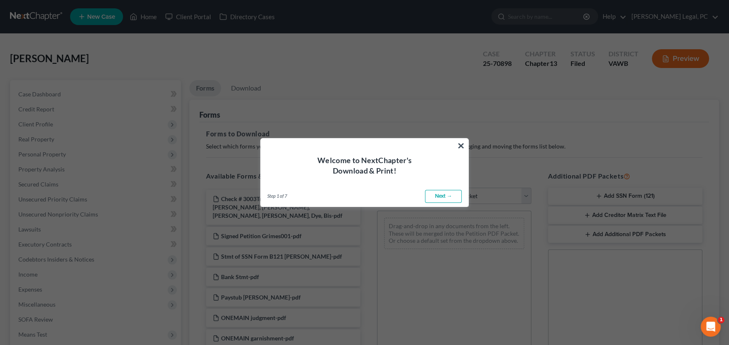
click at [440, 198] on link "Next →" at bounding box center [443, 196] width 37 height 13
select select "0"
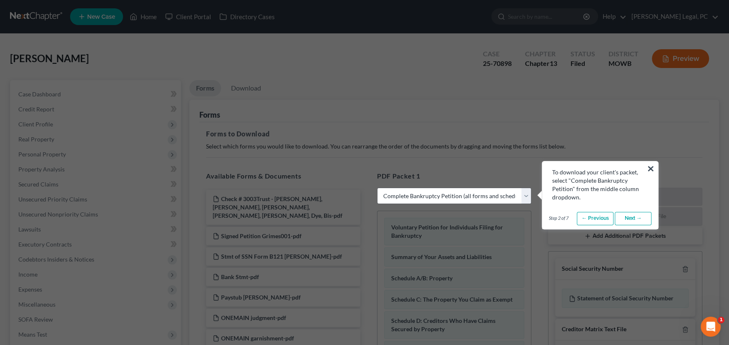
click at [650, 167] on button "×" at bounding box center [651, 168] width 8 height 13
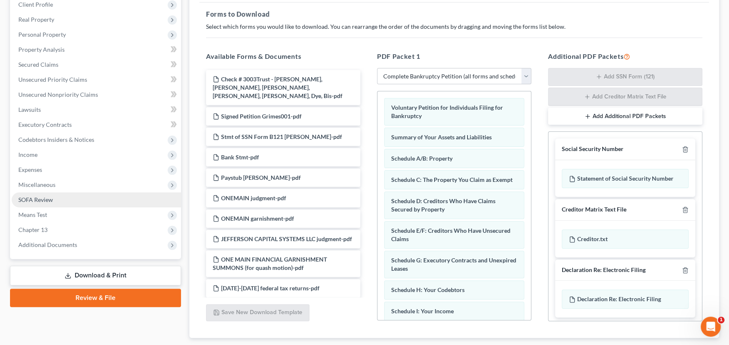
scroll to position [125, 0]
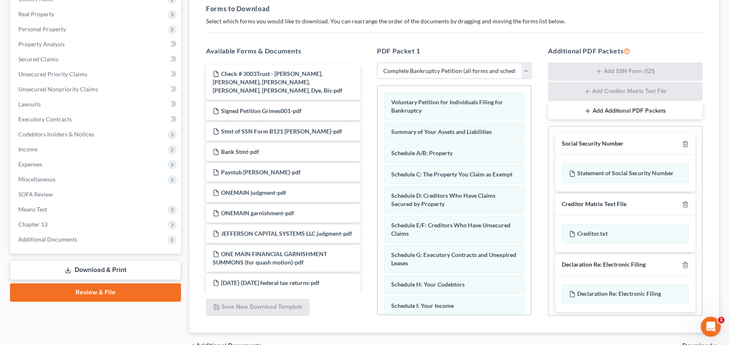
click at [77, 270] on link "Download & Print" at bounding box center [95, 270] width 171 height 20
click at [74, 267] on link "Download & Print" at bounding box center [95, 270] width 171 height 20
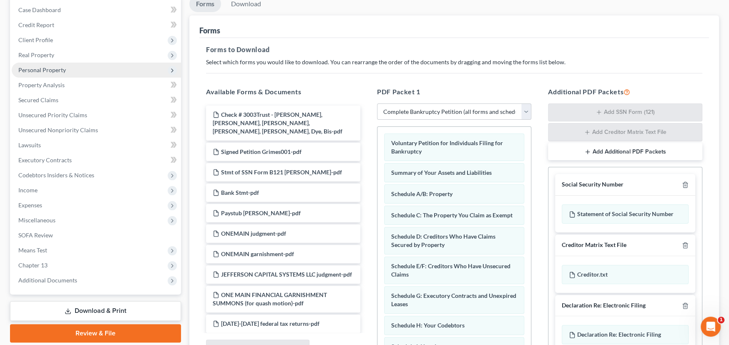
scroll to position [0, 0]
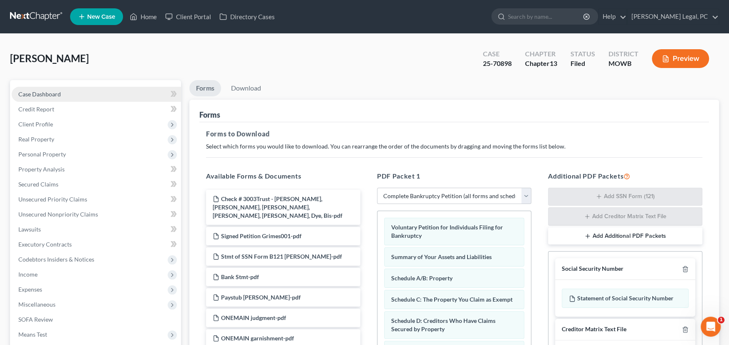
click at [50, 93] on span "Case Dashboard" at bounding box center [39, 93] width 43 height 7
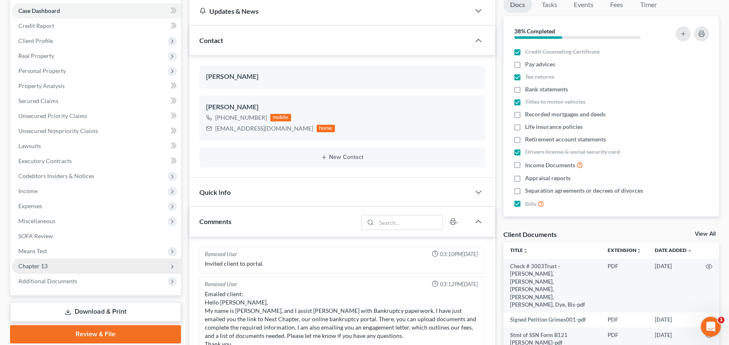
scroll to position [906, 0]
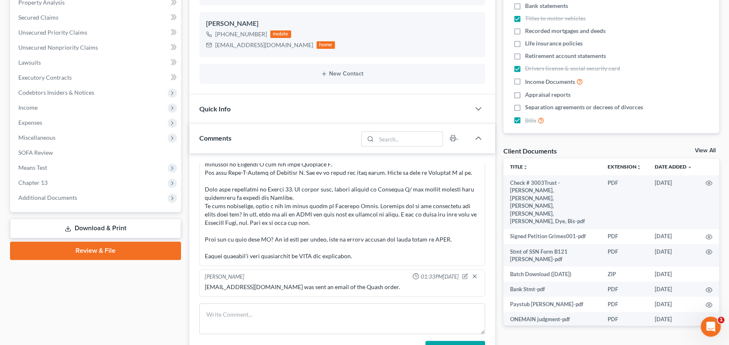
click at [86, 229] on link "Download & Print" at bounding box center [95, 228] width 171 height 20
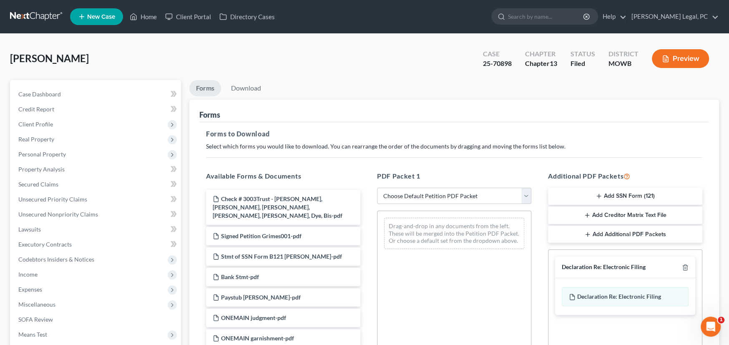
click at [526, 198] on select "Choose Default Petition PDF Packet Complete Bankruptcy Petition (all forms and …" at bounding box center [454, 196] width 154 height 17
select select "7"
click at [377, 188] on select "Choose Default Petition PDF Packet Complete Bankruptcy Petition (all forms and …" at bounding box center [454, 196] width 154 height 17
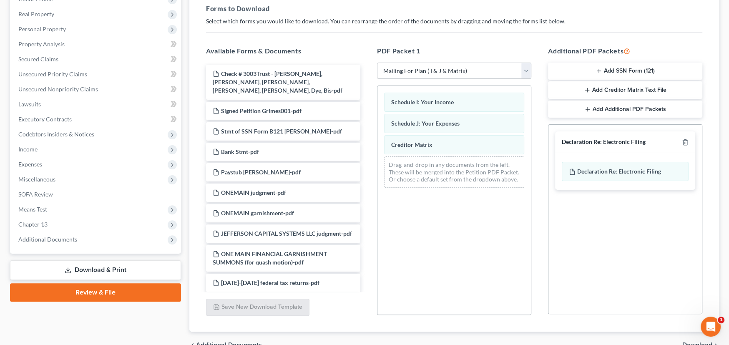
scroll to position [125, 0]
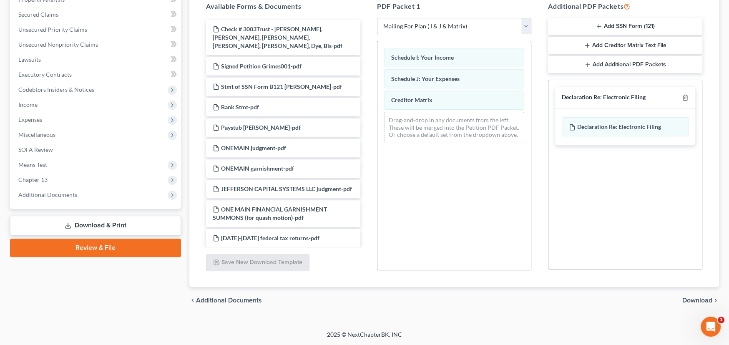
click at [690, 297] on span "Download" at bounding box center [697, 300] width 30 height 7
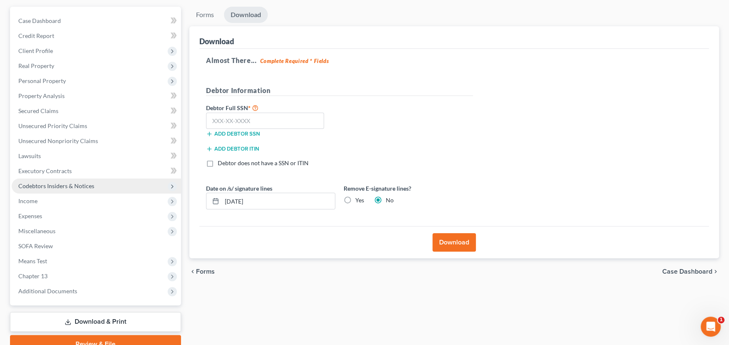
scroll to position [0, 0]
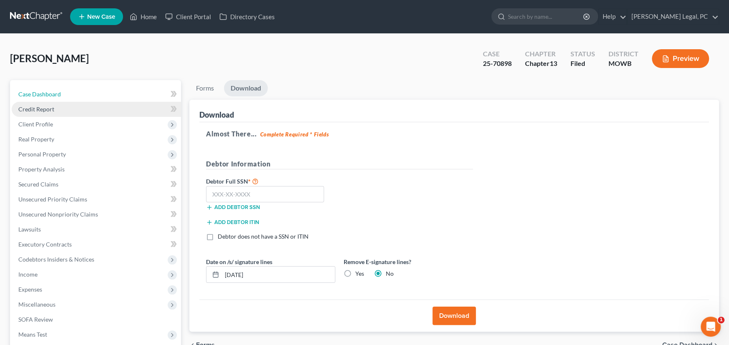
click at [37, 90] on span "Case Dashboard" at bounding box center [39, 93] width 43 height 7
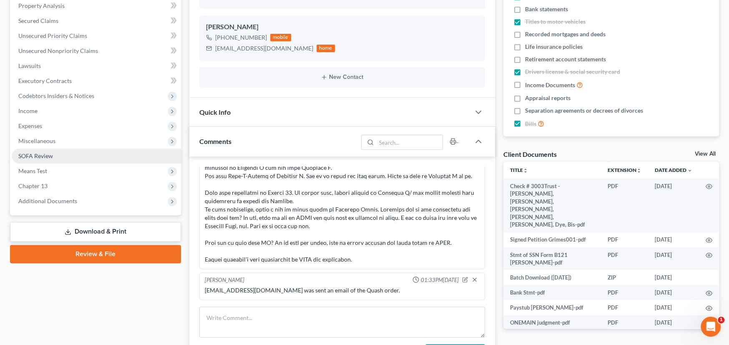
scroll to position [167, 0]
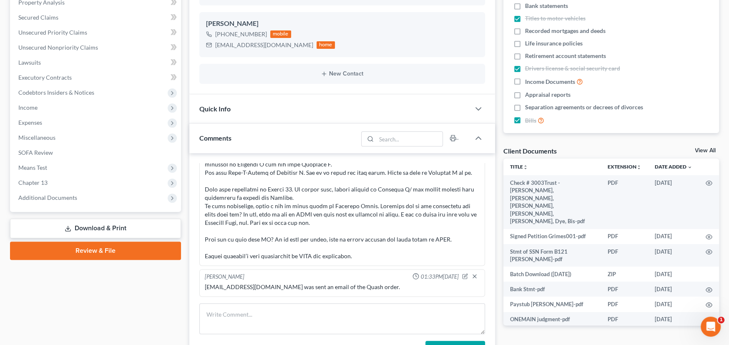
click at [100, 229] on link "Download & Print" at bounding box center [95, 228] width 171 height 20
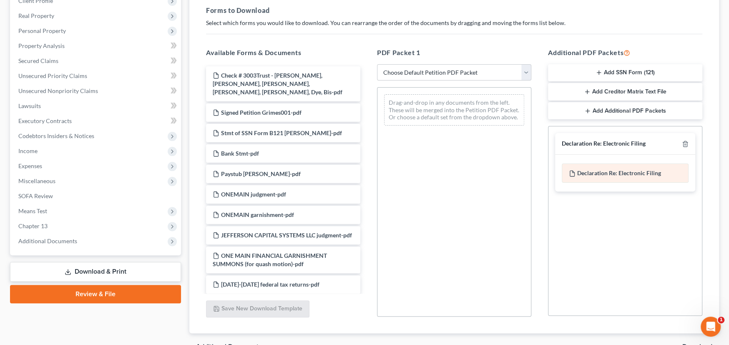
scroll to position [125, 0]
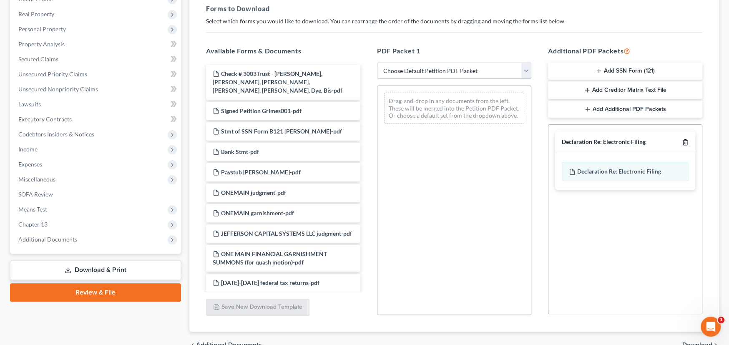
click at [685, 143] on line "button" at bounding box center [685, 143] width 0 height 2
click at [454, 67] on select "Choose Default Petition PDF Packet Complete Bankruptcy Petition (all forms and …" at bounding box center [454, 71] width 154 height 17
select select "7"
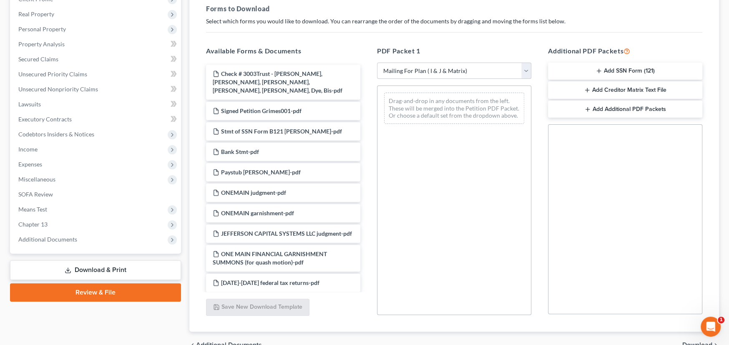
click at [377, 63] on select "Choose Default Petition PDF Packet Complete Bankruptcy Petition (all forms and …" at bounding box center [454, 71] width 154 height 17
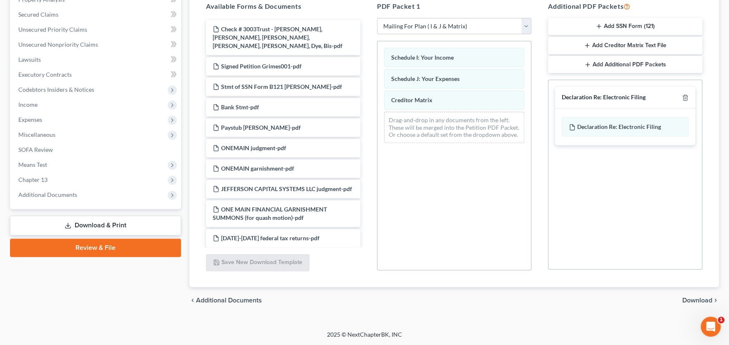
click at [689, 298] on span "Download" at bounding box center [697, 300] width 30 height 7
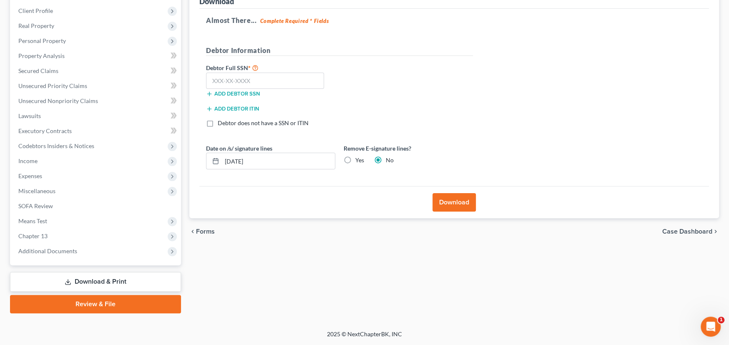
scroll to position [113, 0]
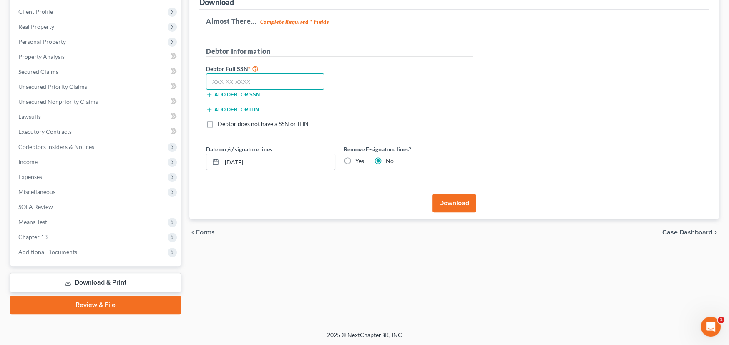
click at [229, 79] on input "text" at bounding box center [265, 81] width 118 height 17
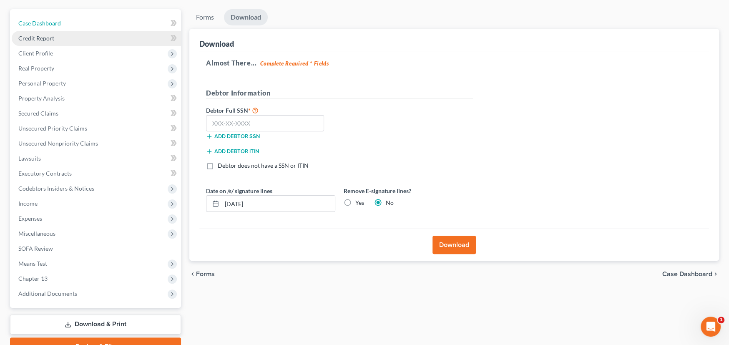
drag, startPoint x: 38, startPoint y: 24, endPoint x: 78, endPoint y: 40, distance: 43.0
click at [38, 24] on span "Case Dashboard" at bounding box center [39, 23] width 43 height 7
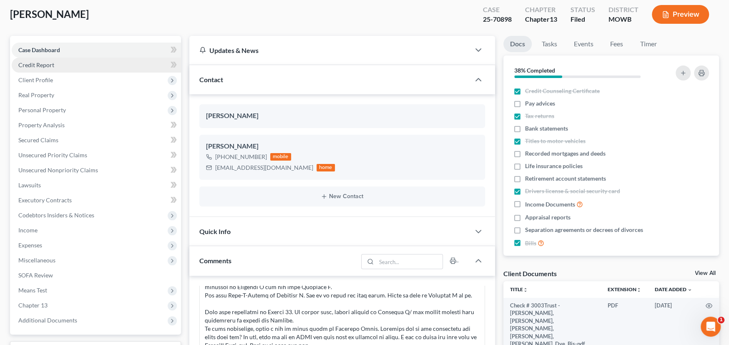
scroll to position [167, 0]
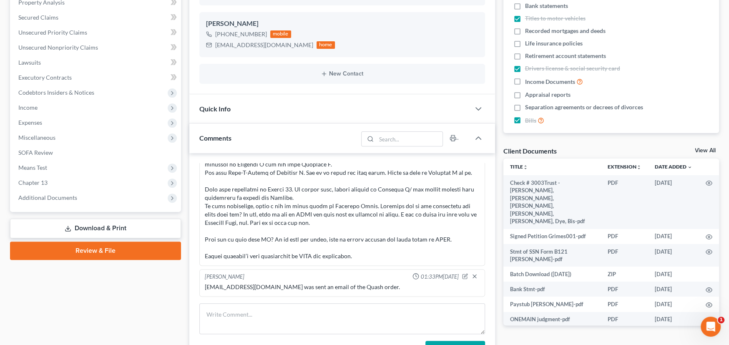
click at [77, 224] on link "Download & Print" at bounding box center [95, 228] width 171 height 20
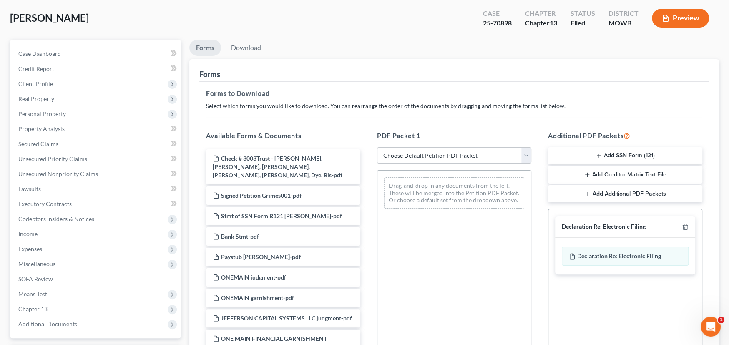
scroll to position [83, 0]
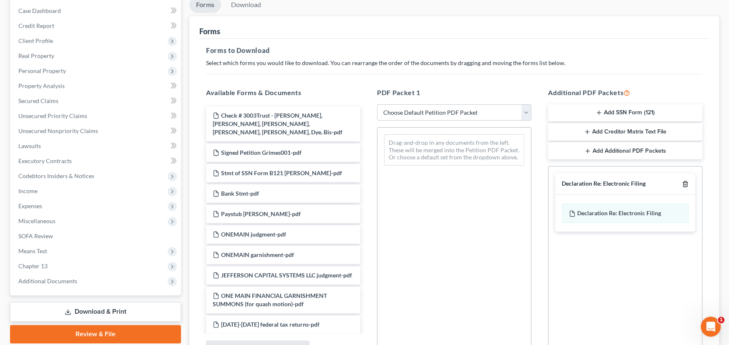
click at [685, 185] on icon "button" at bounding box center [685, 184] width 7 height 7
click at [521, 111] on select "Choose Default Petition PDF Packet Complete Bankruptcy Petition (all forms and …" at bounding box center [454, 112] width 154 height 17
select select "7"
click at [377, 104] on select "Choose Default Petition PDF Packet Complete Bankruptcy Petition (all forms and …" at bounding box center [454, 112] width 154 height 17
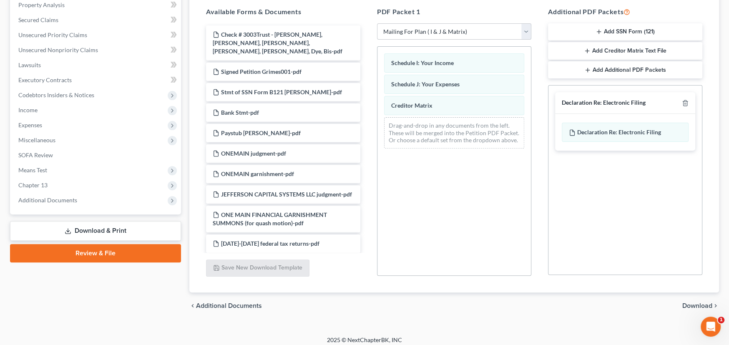
scroll to position [170, 0]
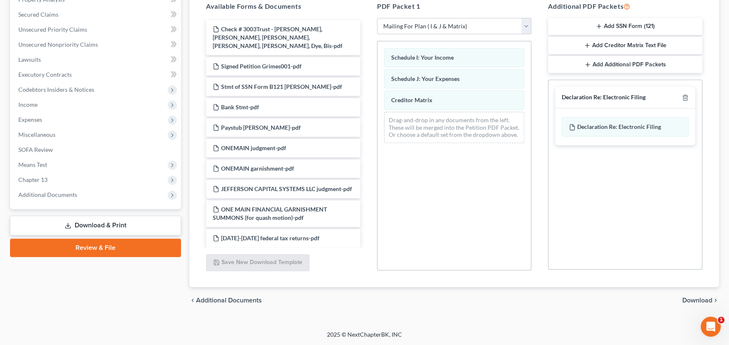
click at [695, 299] on span "Download" at bounding box center [697, 300] width 30 height 7
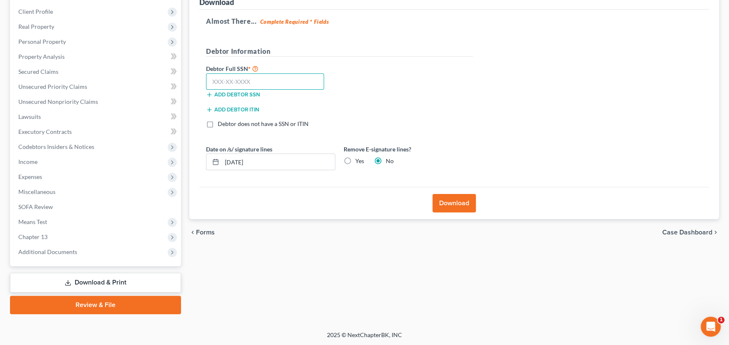
click at [244, 80] on input "text" at bounding box center [265, 81] width 118 height 17
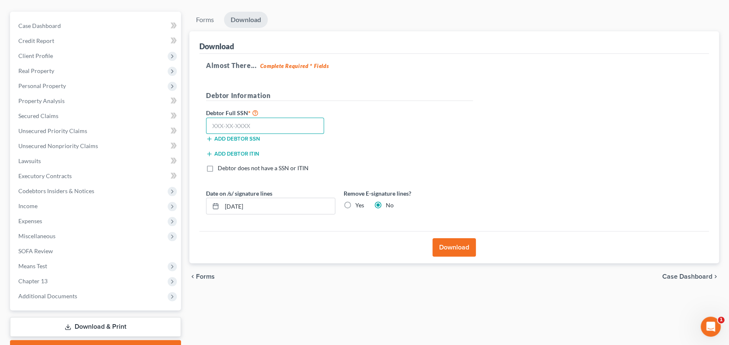
scroll to position [83, 0]
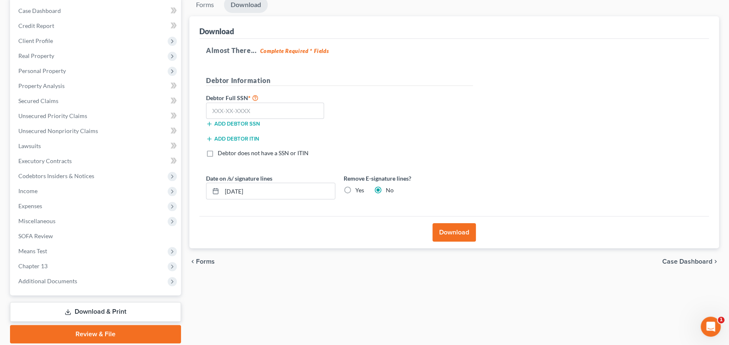
click at [452, 235] on button "Download" at bounding box center [453, 232] width 43 height 18
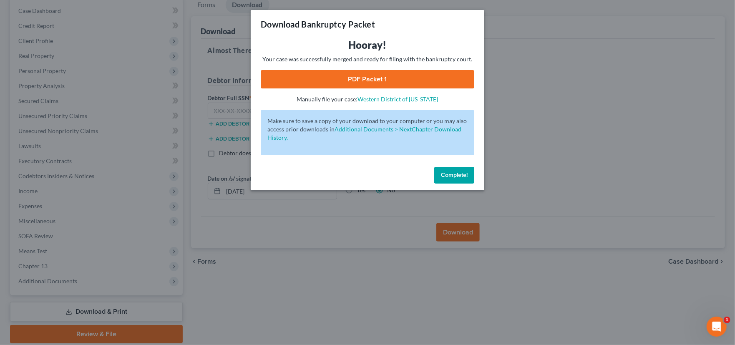
click at [355, 78] on link "PDF Packet 1" at bounding box center [367, 79] width 213 height 18
click at [466, 175] on span "Complete!" at bounding box center [454, 174] width 27 height 7
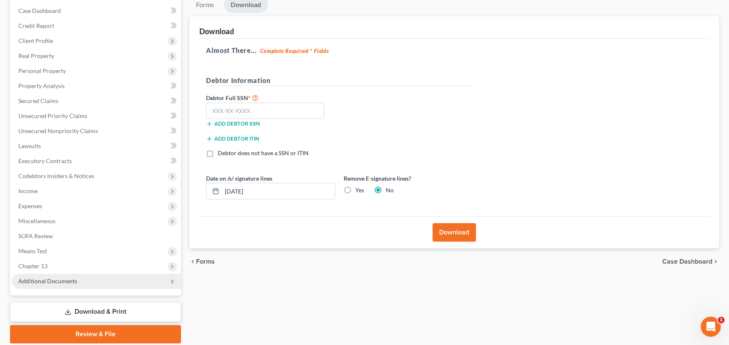
click at [66, 279] on span "Additional Documents" at bounding box center [47, 280] width 59 height 7
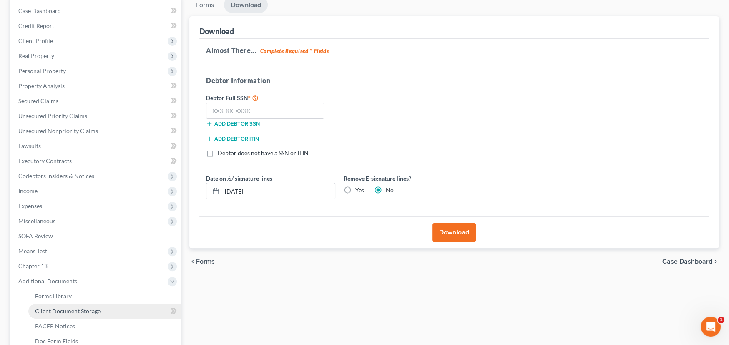
click at [62, 310] on span "Client Document Storage" at bounding box center [67, 310] width 65 height 7
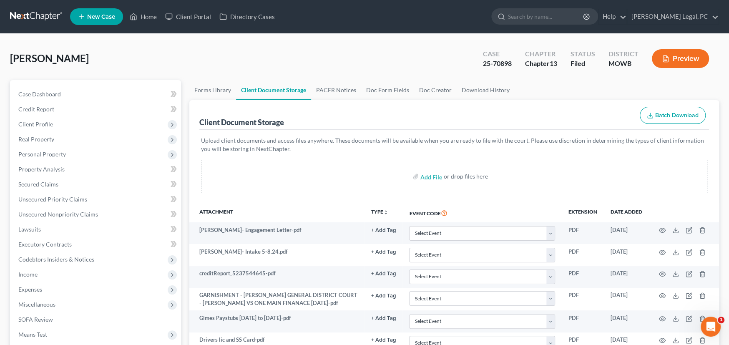
click at [34, 17] on link at bounding box center [36, 16] width 53 height 15
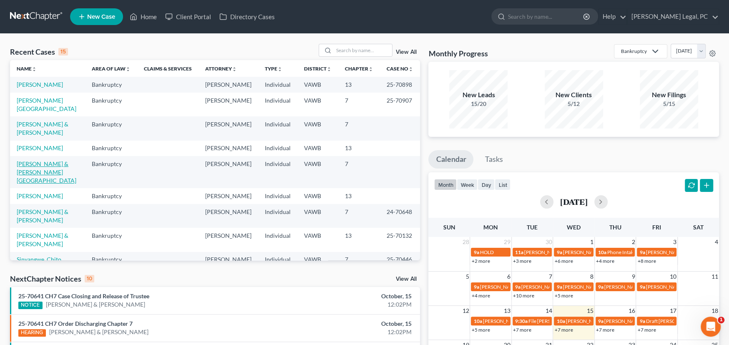
click at [45, 160] on link "[PERSON_NAME] & [PERSON_NAME][GEOGRAPHIC_DATA]" at bounding box center [47, 172] width 60 height 24
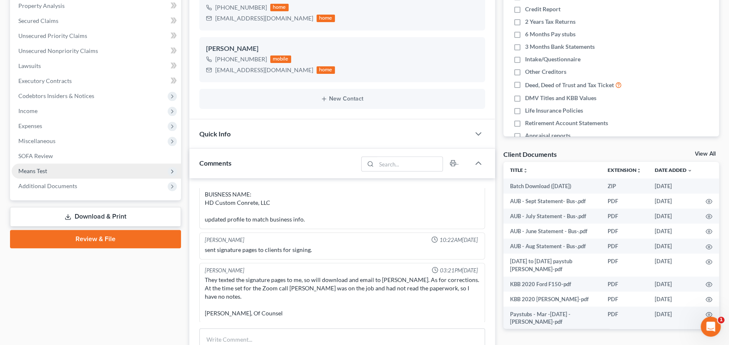
scroll to position [167, 0]
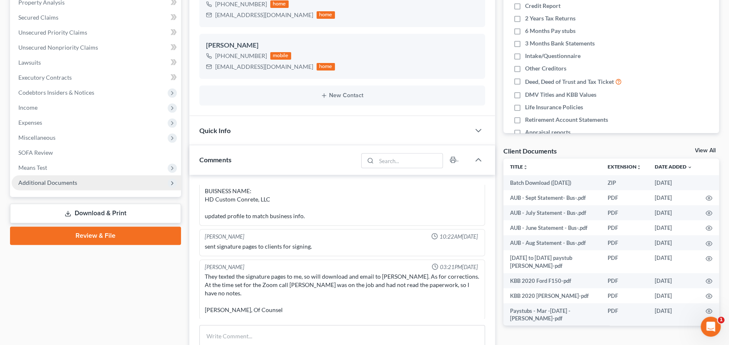
click at [59, 183] on span "Additional Documents" at bounding box center [47, 182] width 59 height 7
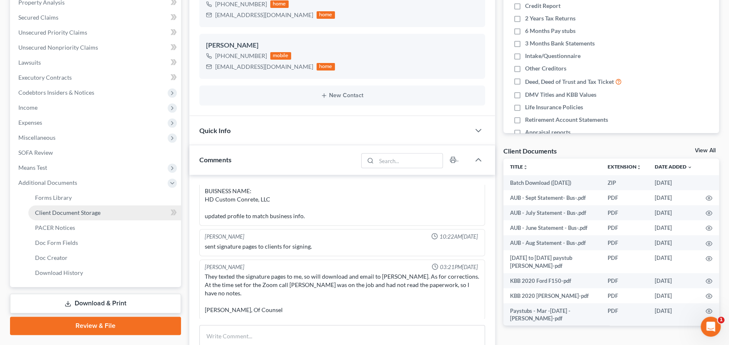
click at [70, 211] on span "Client Document Storage" at bounding box center [67, 212] width 65 height 7
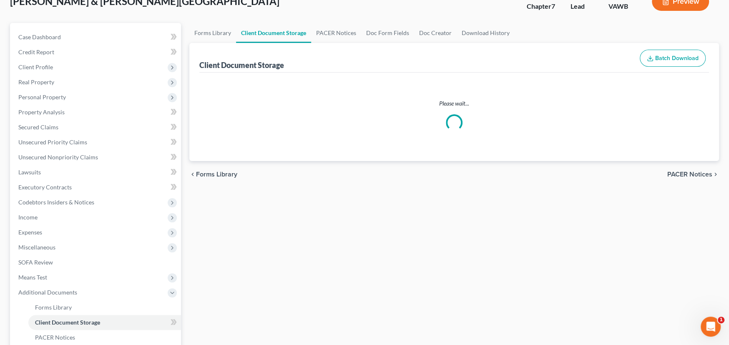
scroll to position [8, 0]
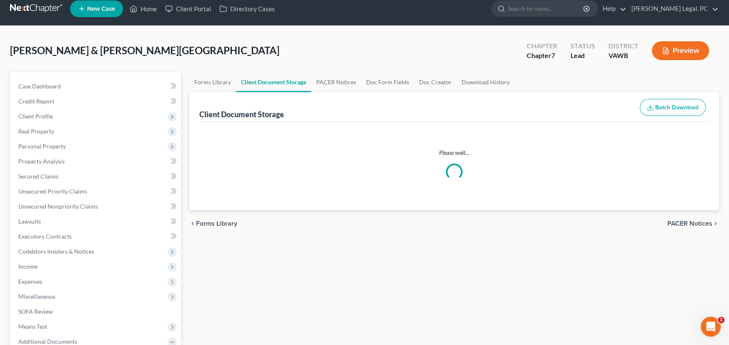
select select "0"
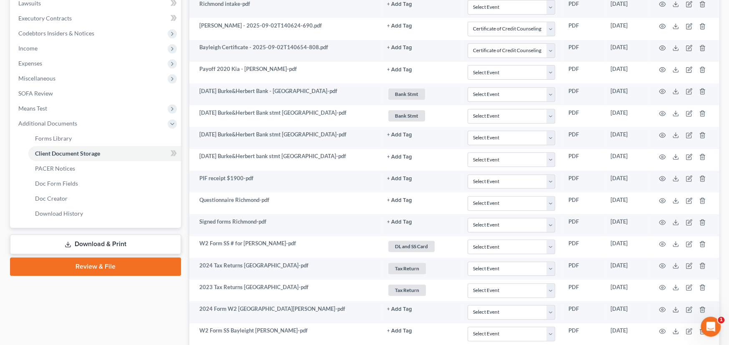
scroll to position [250, 0]
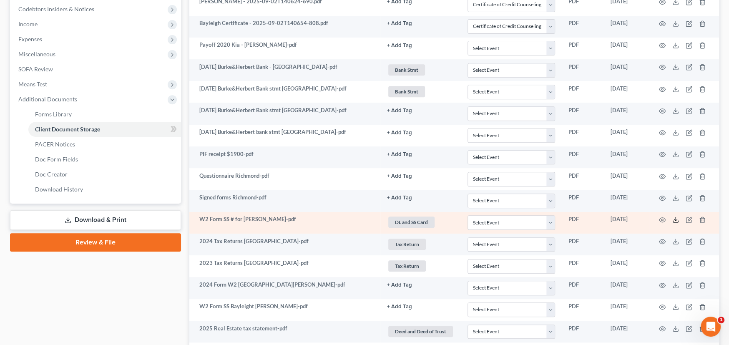
click at [676, 216] on icon at bounding box center [675, 219] width 7 height 7
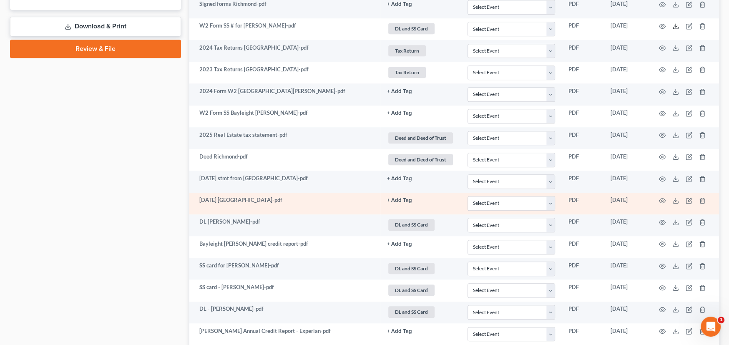
scroll to position [459, 0]
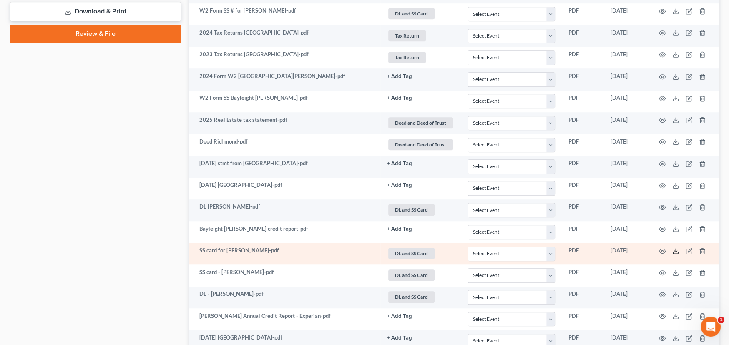
click at [676, 248] on icon at bounding box center [675, 251] width 7 height 7
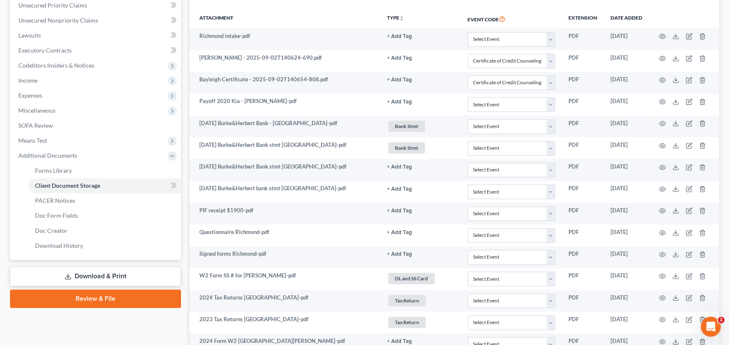
scroll to position [208, 0]
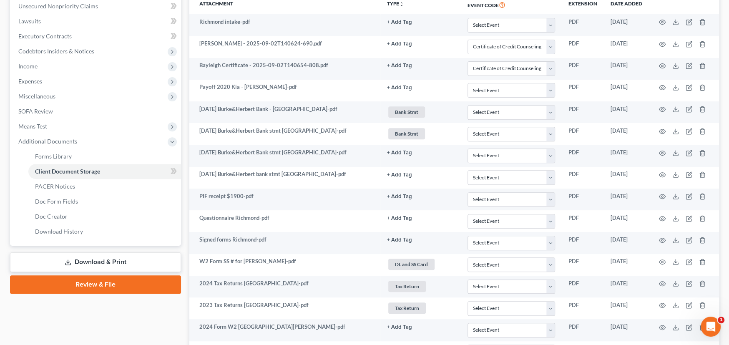
click at [98, 261] on link "Download & Print" at bounding box center [95, 262] width 171 height 20
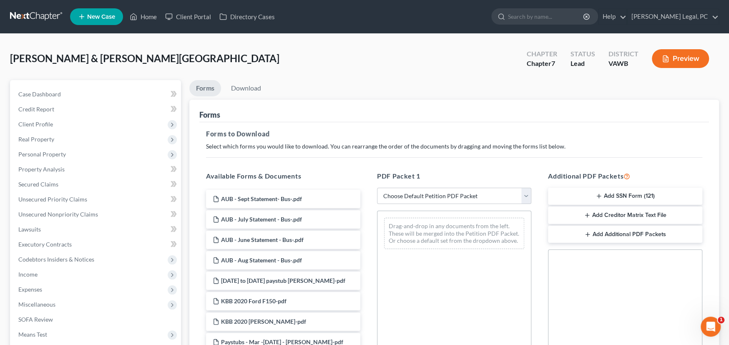
click at [613, 190] on button "Add SSN Form (121)" at bounding box center [625, 197] width 154 height 18
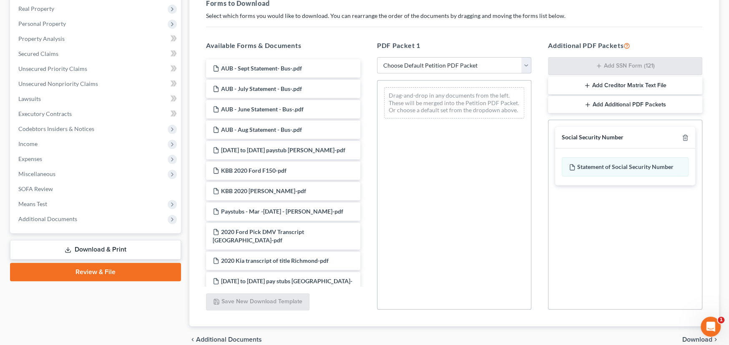
scroll to position [170, 0]
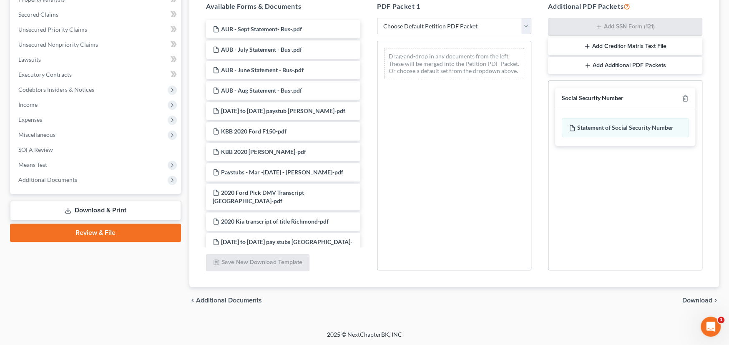
click at [692, 298] on span "Download" at bounding box center [697, 300] width 30 height 7
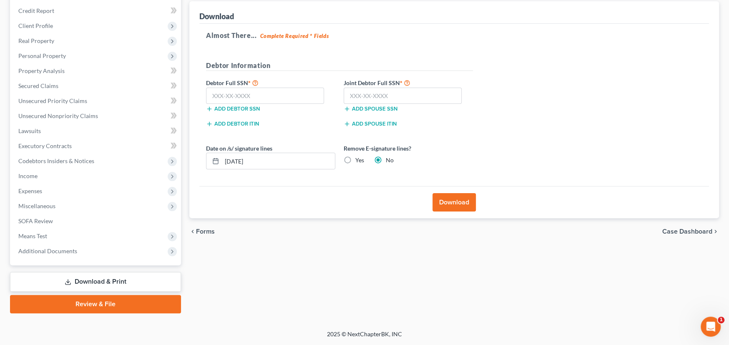
scroll to position [98, 0]
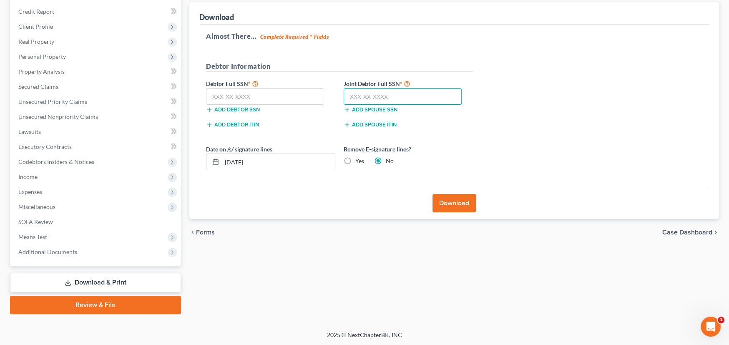
click at [375, 93] on input "text" at bounding box center [403, 96] width 118 height 17
type input "231-85-4762"
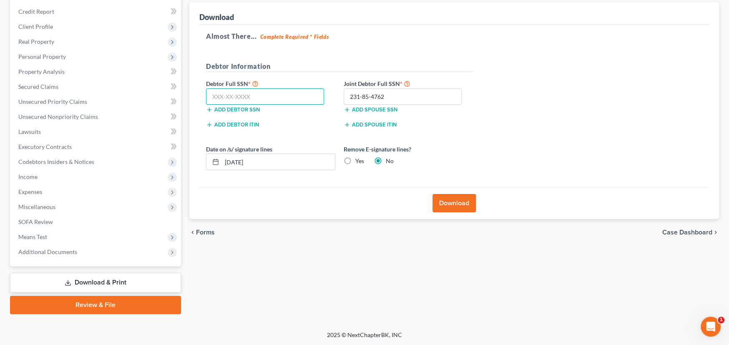
click at [247, 95] on input "text" at bounding box center [265, 96] width 118 height 17
type input "234-47-3762"
click at [448, 198] on button "Download" at bounding box center [453, 203] width 43 height 18
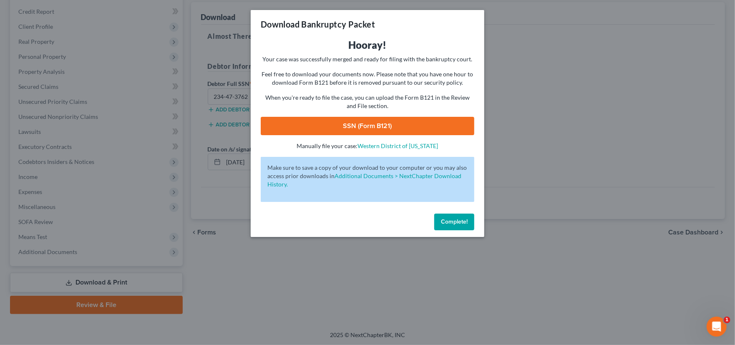
click at [394, 127] on link "SSN (Form B121)" at bounding box center [367, 126] width 213 height 18
click at [457, 222] on span "Complete!" at bounding box center [454, 221] width 27 height 7
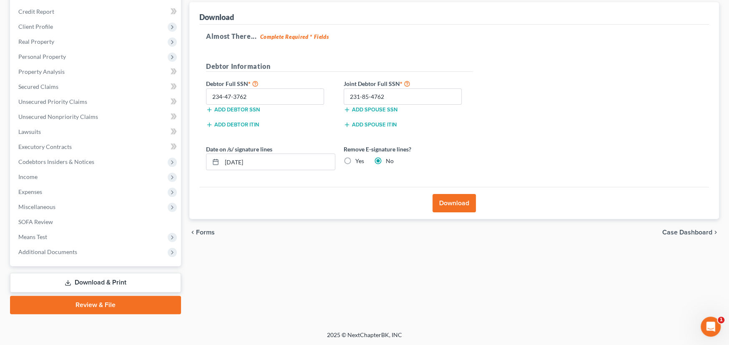
click at [115, 306] on link "Review & File" at bounding box center [95, 305] width 171 height 18
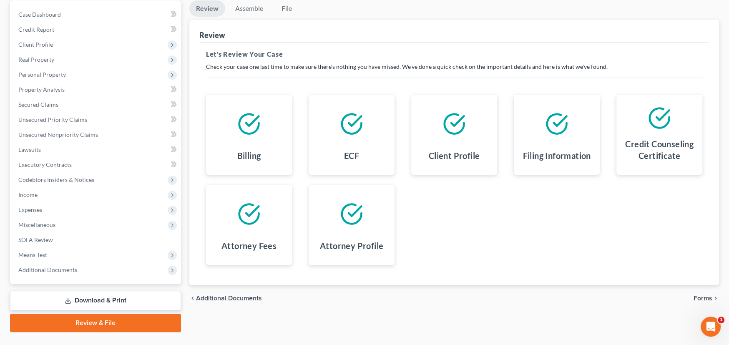
scroll to position [98, 0]
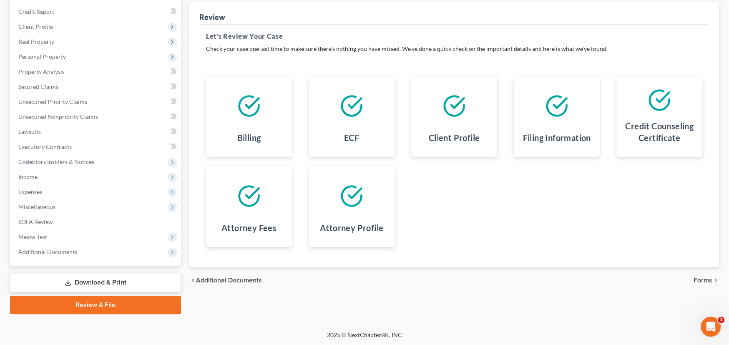
click at [708, 281] on span "Forms" at bounding box center [702, 280] width 19 height 7
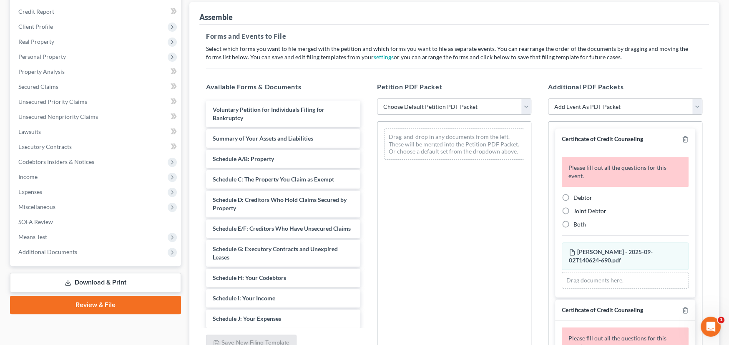
click at [439, 103] on select "Choose Default Petition PDF Packet Complete Bankruptcy Petition (all forms and …" at bounding box center [454, 106] width 154 height 17
select select "0"
click at [377, 98] on select "Choose Default Petition PDF Packet Complete Bankruptcy Petition (all forms and …" at bounding box center [454, 106] width 154 height 17
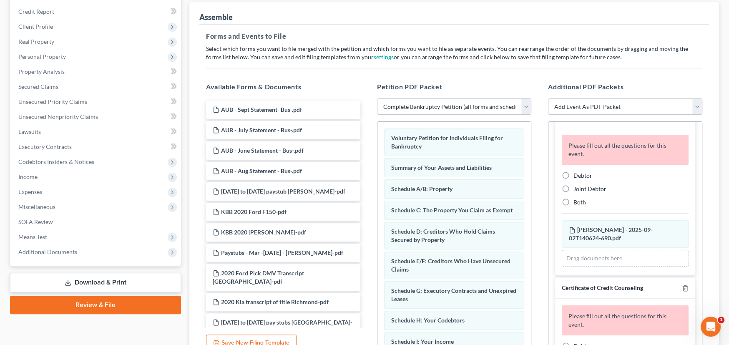
scroll to position [42, 0]
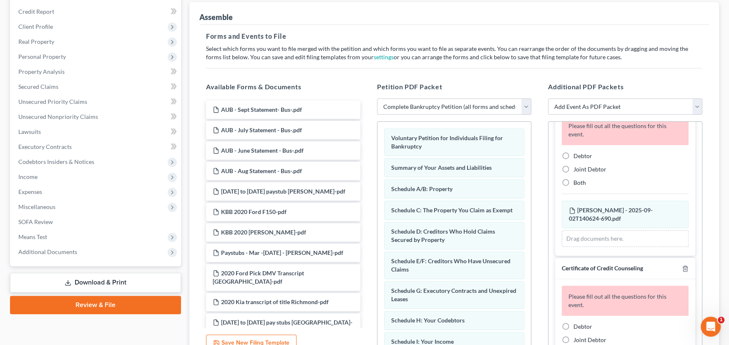
click at [573, 155] on label "Debtor" at bounding box center [582, 156] width 19 height 8
click at [577, 155] on input "Debtor" at bounding box center [579, 154] width 5 height 5
radio input "true"
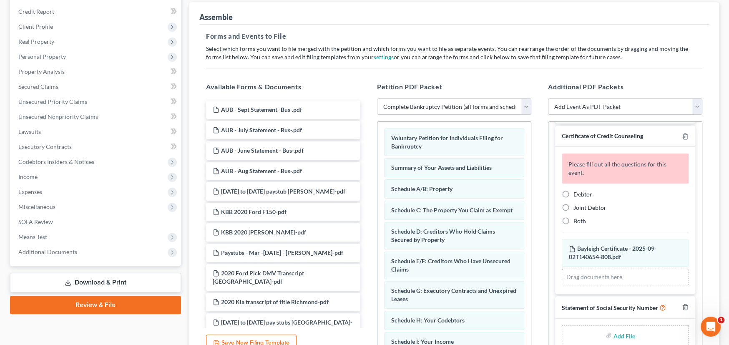
scroll to position [144, 0]
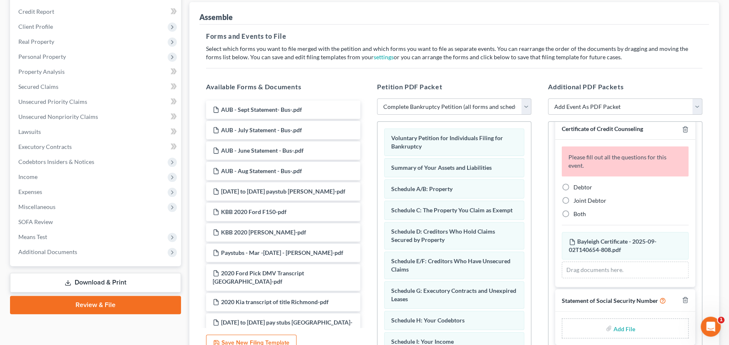
click at [573, 198] on label "Joint Debtor" at bounding box center [589, 200] width 33 height 8
click at [577, 198] on input "Joint Debtor" at bounding box center [579, 198] width 5 height 5
radio input "true"
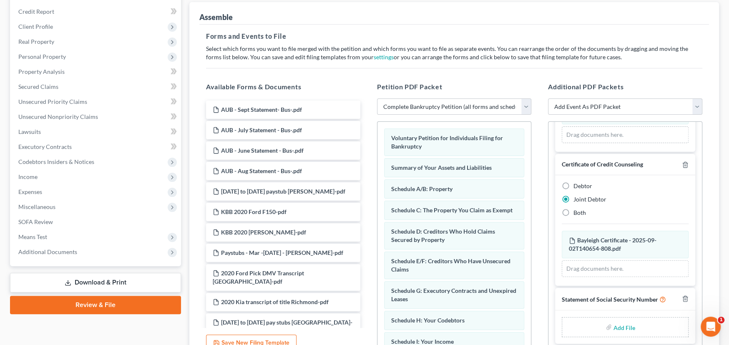
scroll to position [108, 0]
type input "C:\fakepath\Stmt of SSN Form B 121 Richmond.pdf"
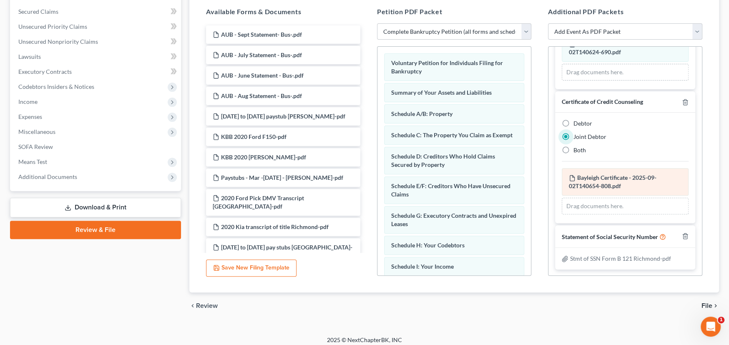
scroll to position [178, 0]
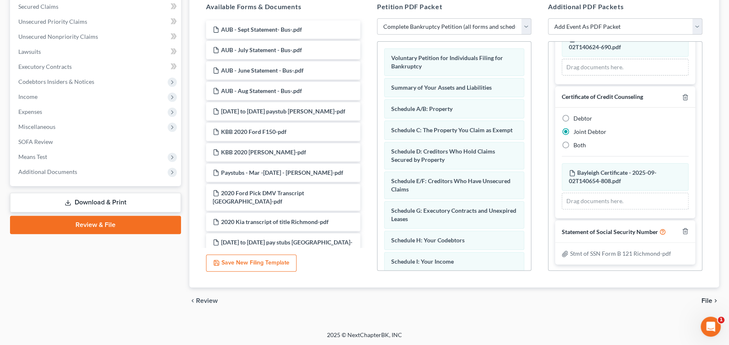
click at [707, 299] on span "File" at bounding box center [706, 300] width 11 height 7
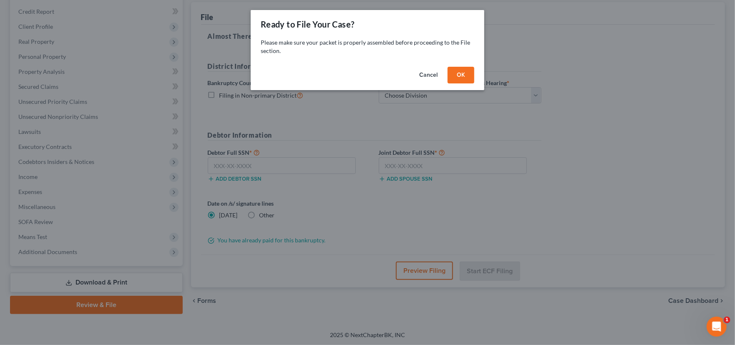
click at [465, 77] on button "OK" at bounding box center [460, 75] width 27 height 17
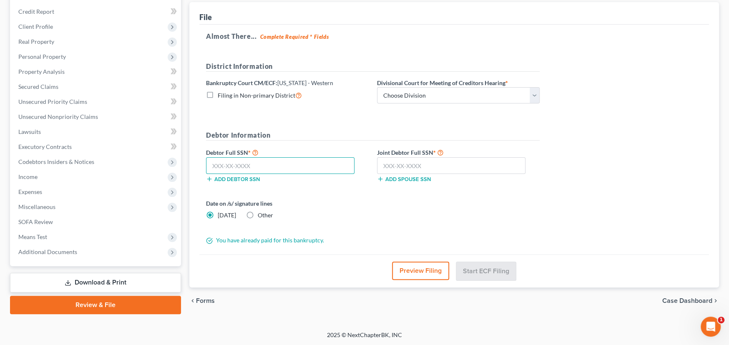
click at [228, 161] on input "text" at bounding box center [280, 165] width 148 height 17
type input "234-47-3762"
click at [399, 159] on input "text" at bounding box center [451, 165] width 148 height 17
type input "231-85-4762"
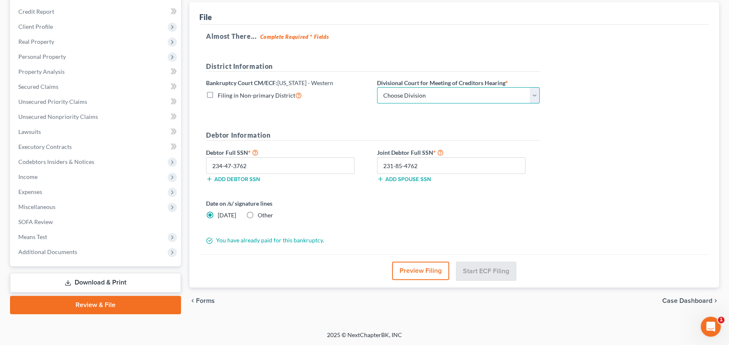
click at [441, 97] on select "Choose Division Roanoke Lynchburg Harrisonburg [GEOGRAPHIC_DATA]/ [GEOGRAPHIC_D…" at bounding box center [458, 95] width 163 height 17
select select "0"
click at [377, 87] on select "Choose Division Roanoke Lynchburg Harrisonburg [GEOGRAPHIC_DATA]/ [GEOGRAPHIC_D…" at bounding box center [458, 95] width 163 height 17
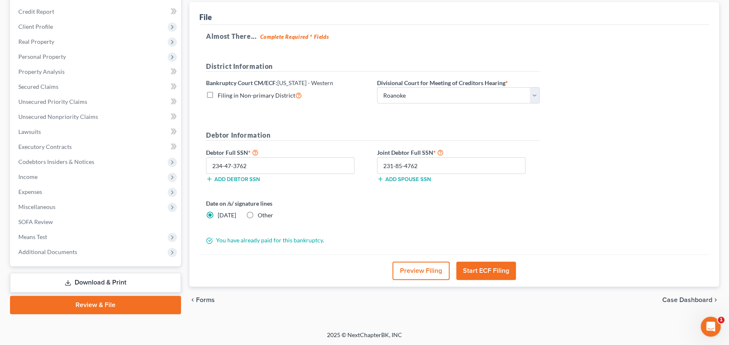
click at [499, 269] on button "Start ECF Filing" at bounding box center [486, 270] width 60 height 18
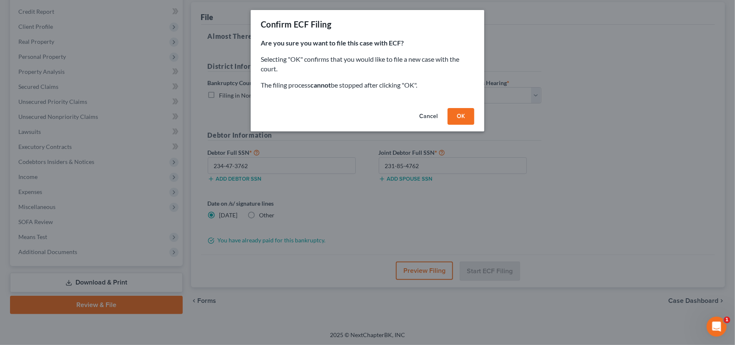
click at [464, 116] on button "OK" at bounding box center [460, 116] width 27 height 17
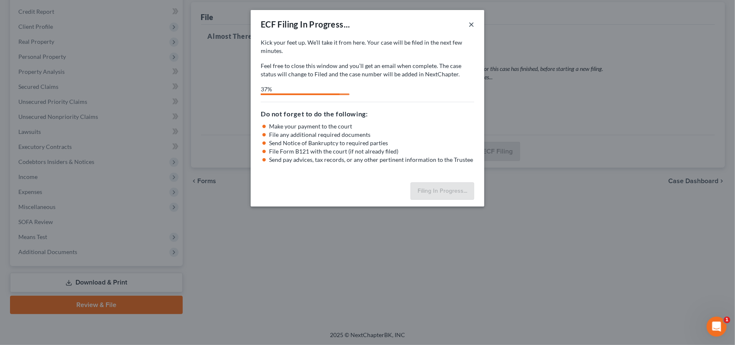
click at [471, 25] on button "×" at bounding box center [471, 24] width 6 height 10
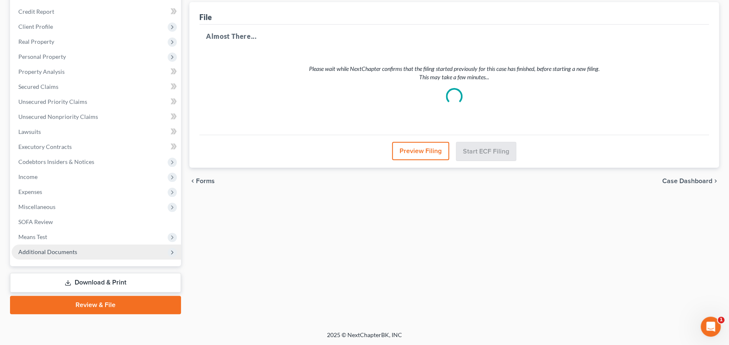
click at [56, 256] on span "Additional Documents" at bounding box center [96, 251] width 169 height 15
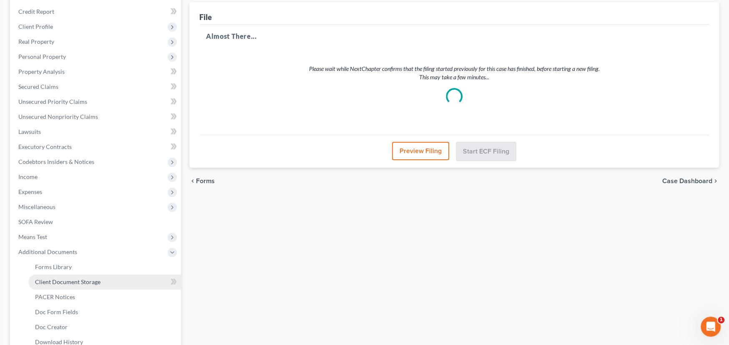
click at [54, 283] on span "Client Document Storage" at bounding box center [67, 281] width 65 height 7
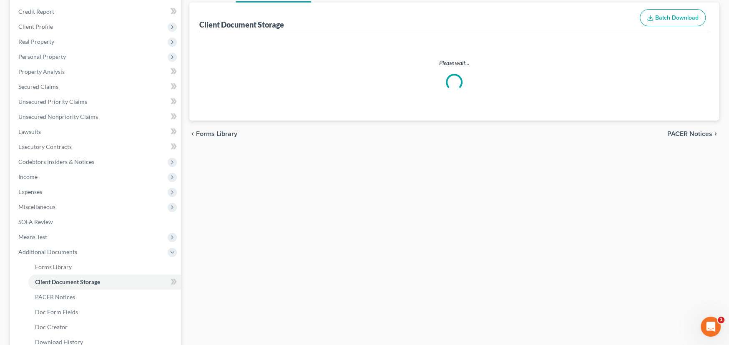
scroll to position [19, 0]
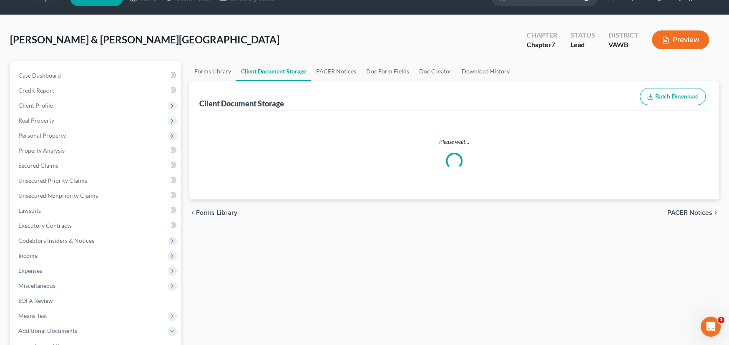
select select "0"
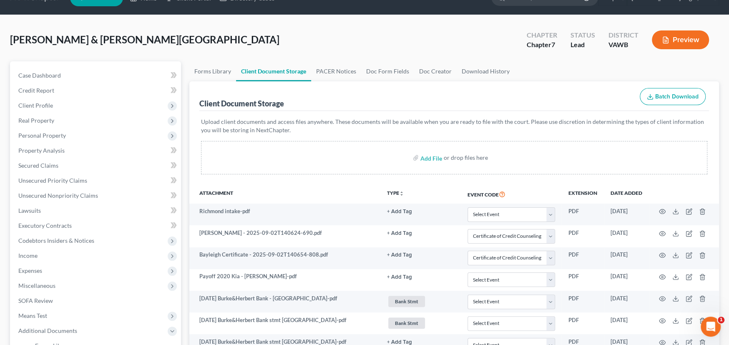
scroll to position [0, 0]
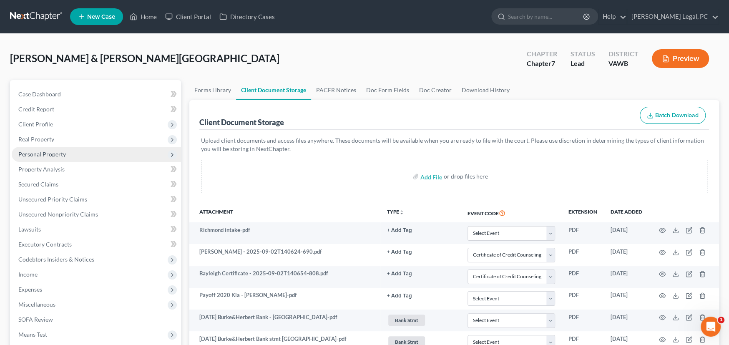
select select "0"
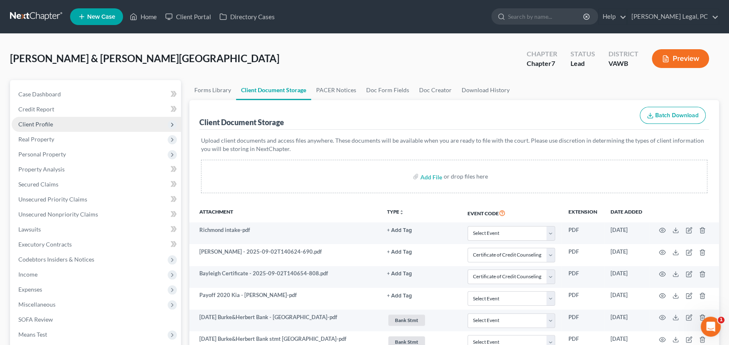
click at [38, 121] on span "Client Profile" at bounding box center [35, 123] width 35 height 7
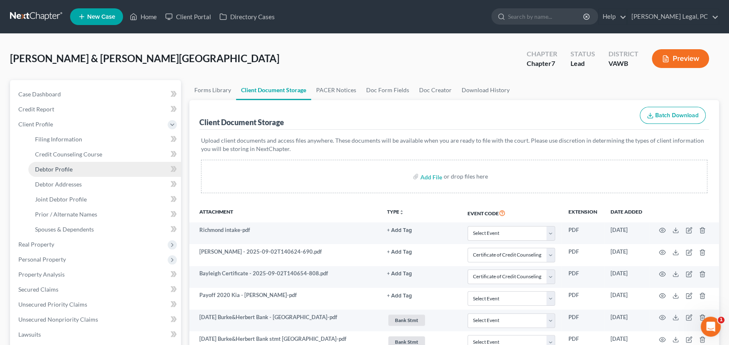
click at [60, 169] on span "Debtor Profile" at bounding box center [54, 169] width 38 height 7
select select "1"
select select "3"
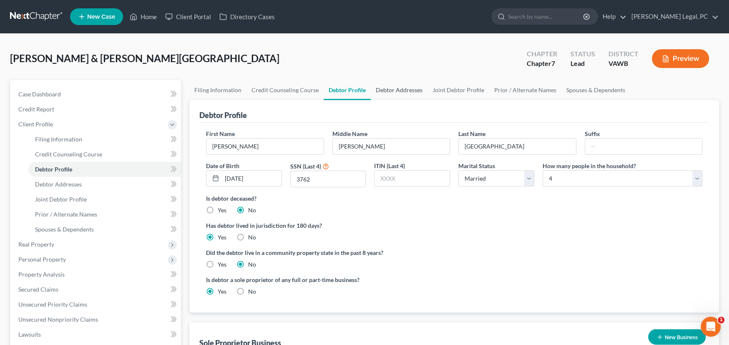
click at [409, 92] on link "Debtor Addresses" at bounding box center [399, 90] width 57 height 20
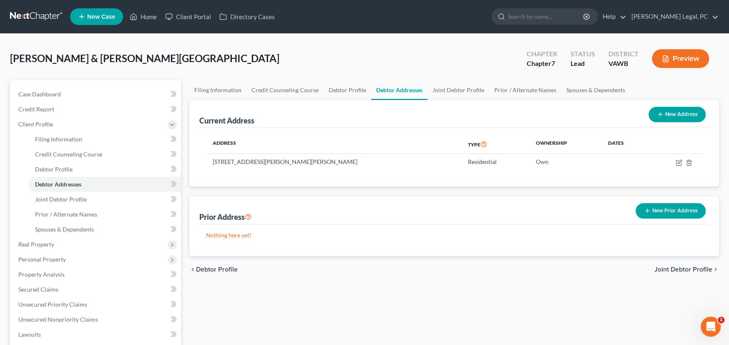
click at [25, 16] on link at bounding box center [36, 16] width 53 height 15
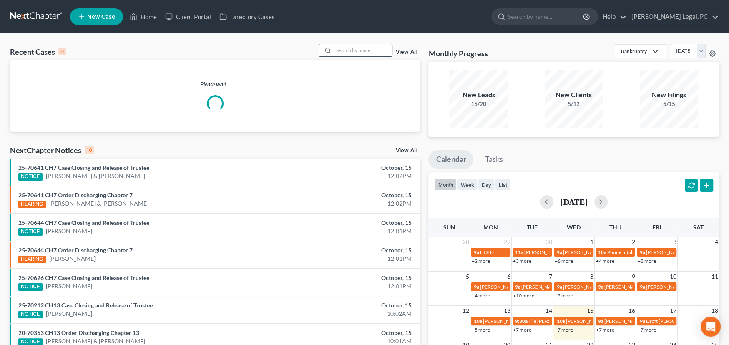
click at [343, 49] on input "search" at bounding box center [363, 50] width 58 height 12
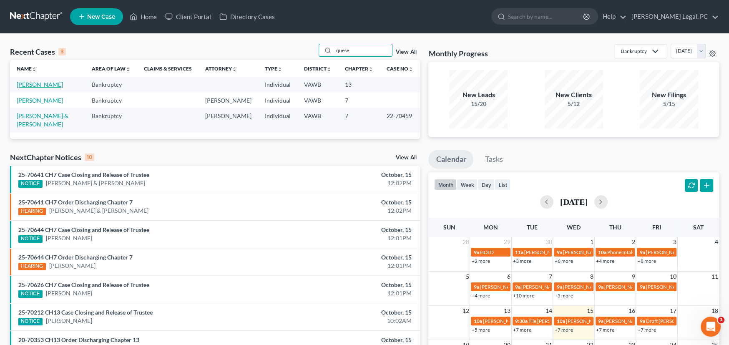
type input "quese"
click at [38, 82] on link "Quesenberry, Claude" at bounding box center [40, 84] width 46 height 7
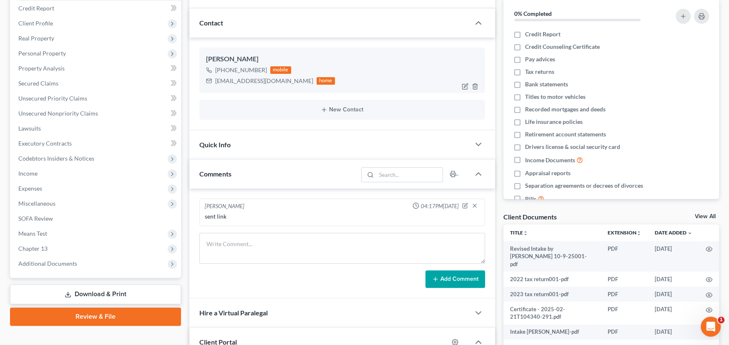
scroll to position [125, 0]
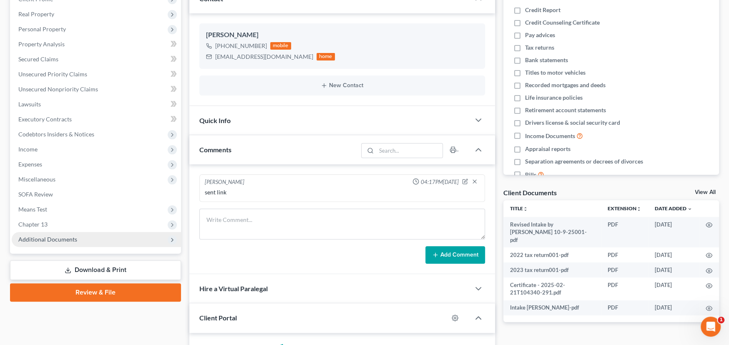
click at [55, 239] on span "Additional Documents" at bounding box center [47, 239] width 59 height 7
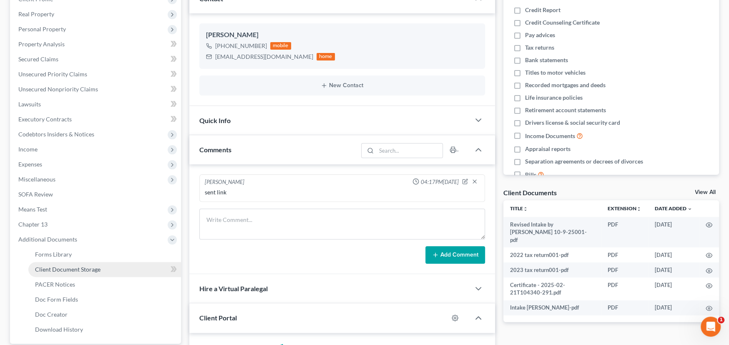
click at [85, 270] on span "Client Document Storage" at bounding box center [67, 269] width 65 height 7
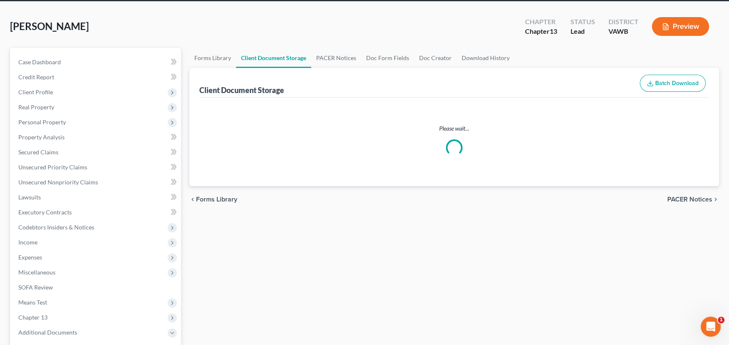
scroll to position [0, 0]
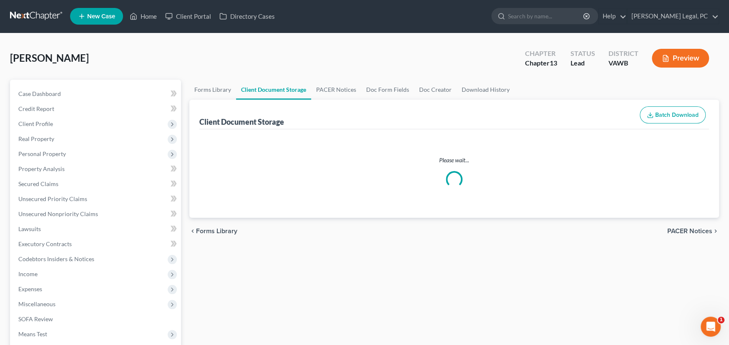
select select "0"
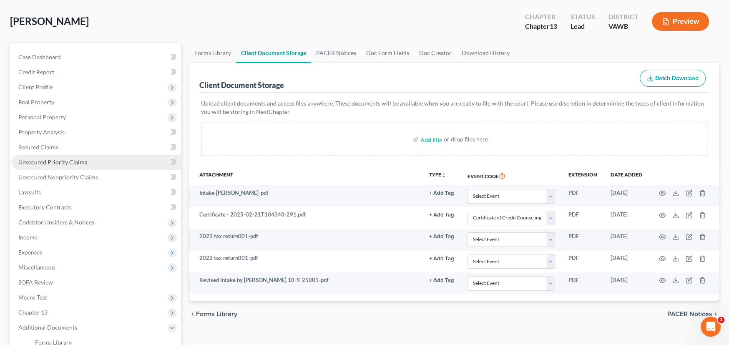
scroll to position [36, 0]
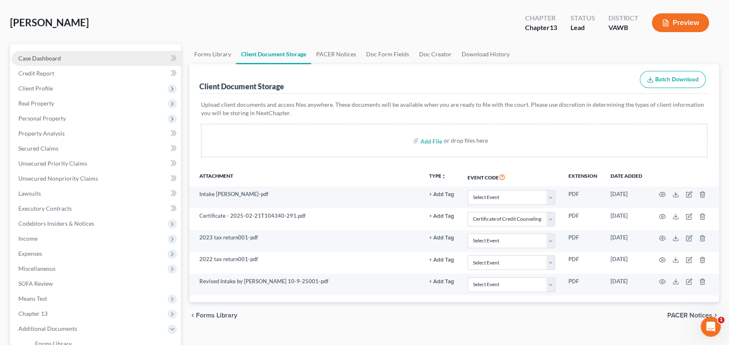
click at [38, 55] on span "Case Dashboard" at bounding box center [39, 58] width 43 height 7
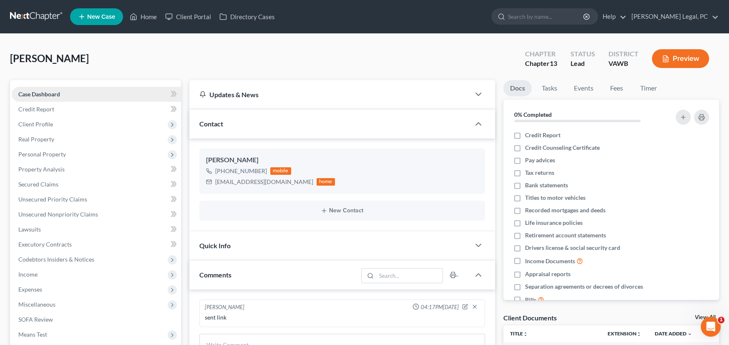
click at [40, 95] on span "Case Dashboard" at bounding box center [39, 93] width 42 height 7
click at [37, 15] on link at bounding box center [36, 16] width 53 height 15
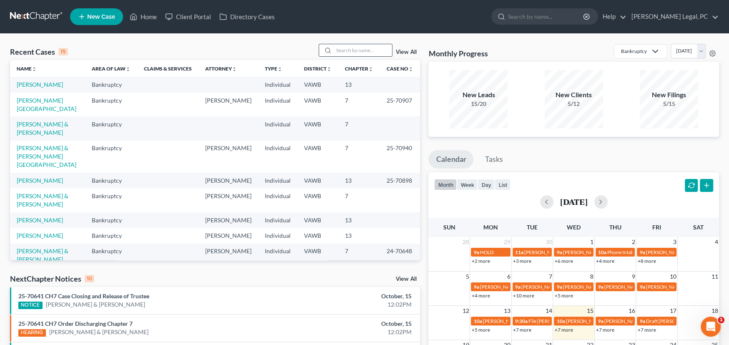
click at [352, 56] on div at bounding box center [356, 50] width 74 height 13
click at [355, 52] on input "search" at bounding box center [363, 50] width 58 height 12
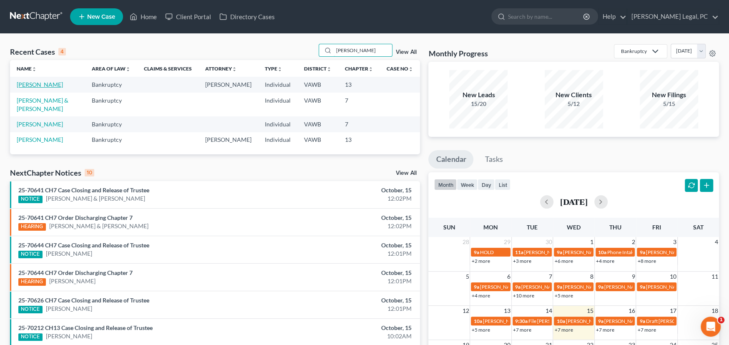
type input "[PERSON_NAME]"
click at [42, 86] on link "[PERSON_NAME]" at bounding box center [40, 84] width 46 height 7
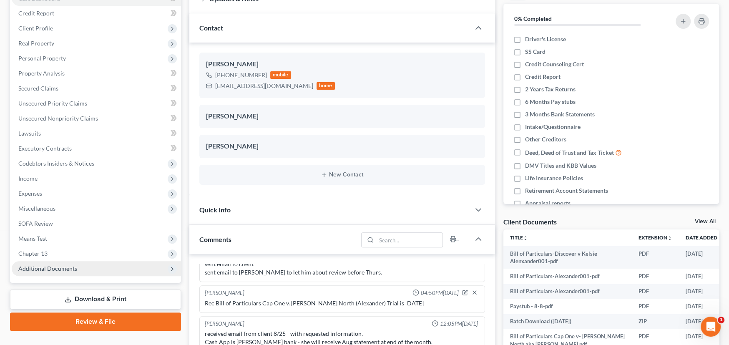
scroll to position [167, 0]
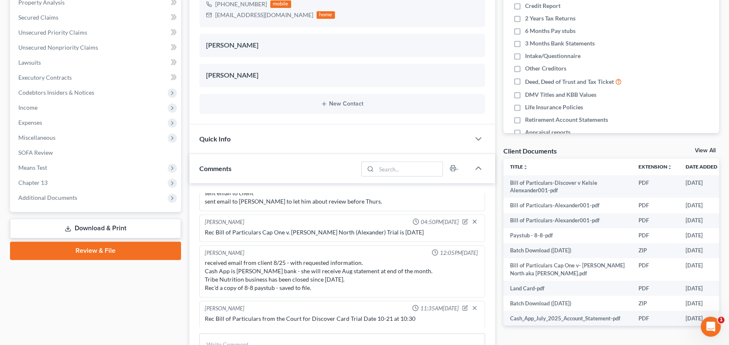
drag, startPoint x: 68, startPoint y: 228, endPoint x: 94, endPoint y: 223, distance: 26.3
click at [69, 228] on icon at bounding box center [68, 228] width 7 height 7
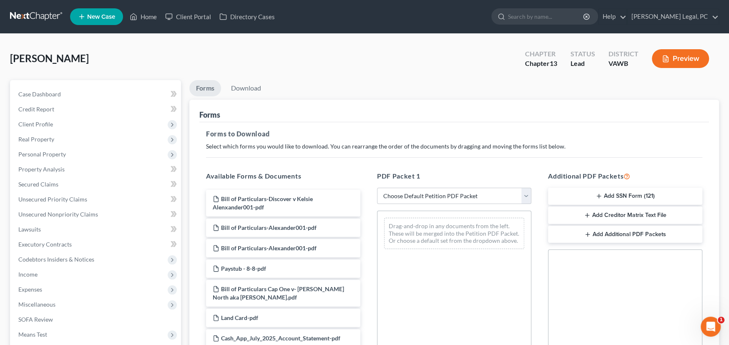
click at [627, 194] on button "Add SSN Form (121)" at bounding box center [625, 197] width 154 height 18
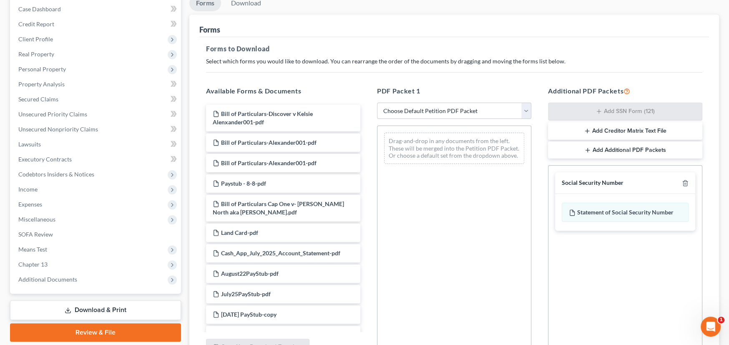
scroll to position [167, 0]
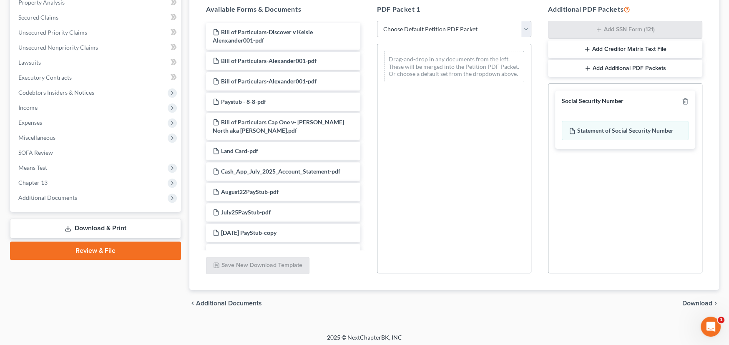
click at [697, 300] on span "Download" at bounding box center [697, 303] width 30 height 7
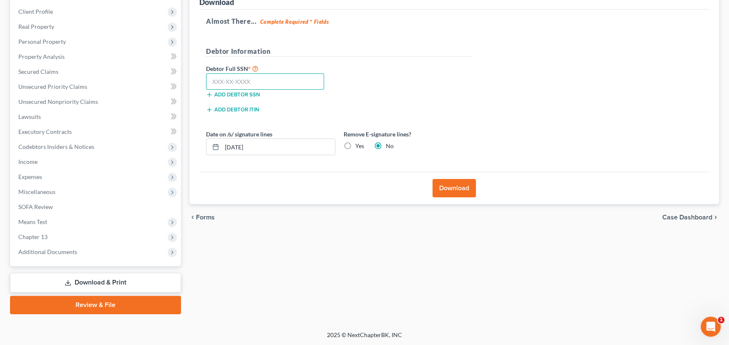
click at [240, 84] on input "text" at bounding box center [265, 81] width 118 height 17
click at [230, 79] on input "text" at bounding box center [265, 81] width 118 height 17
type input "411-81-5412"
click at [457, 192] on button "Download" at bounding box center [453, 188] width 43 height 18
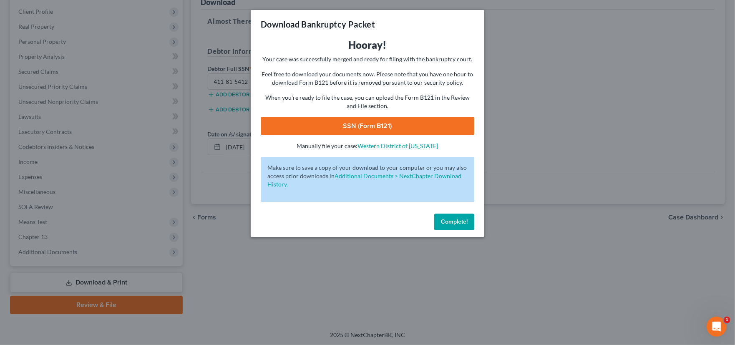
click at [392, 123] on link "SSN (Form B121)" at bounding box center [367, 126] width 213 height 18
click at [456, 223] on span "Complete!" at bounding box center [454, 221] width 27 height 7
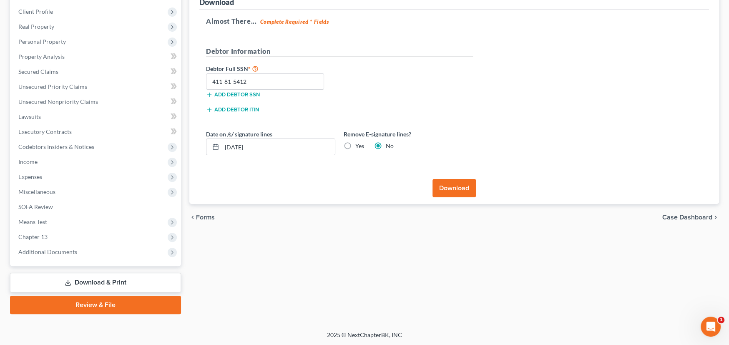
click at [66, 301] on link "Review & File" at bounding box center [95, 305] width 171 height 18
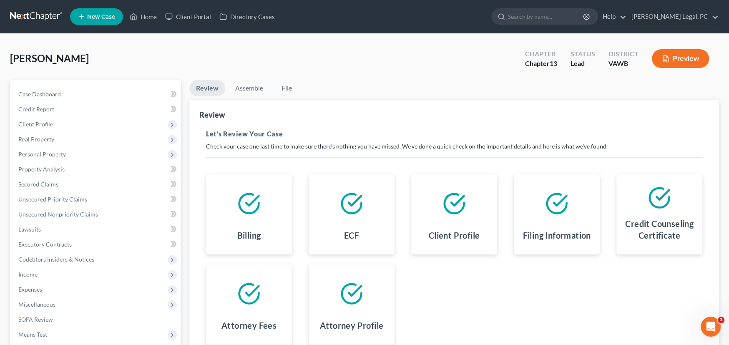
scroll to position [113, 0]
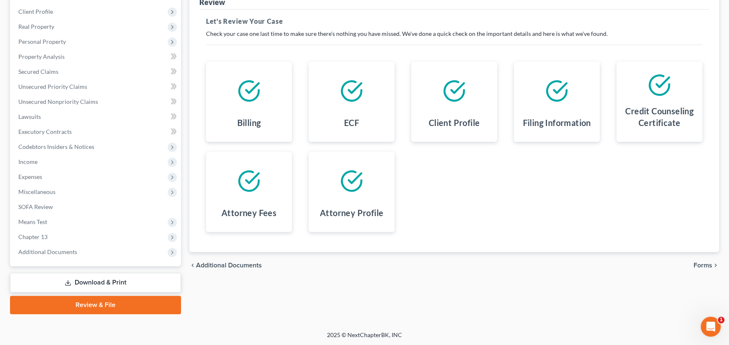
click at [705, 264] on span "Forms" at bounding box center [702, 265] width 19 height 7
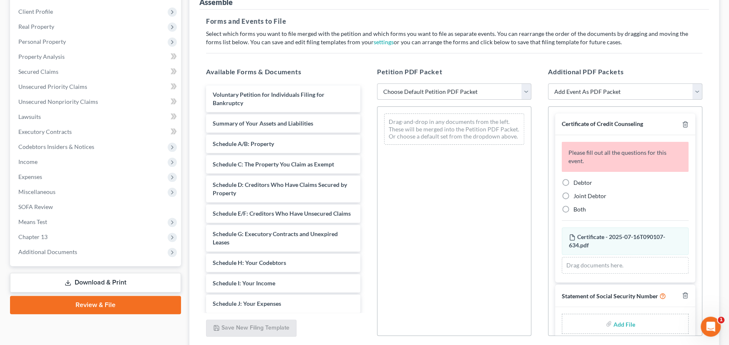
click at [468, 89] on select "Choose Default Petition PDF Packet Complete Bankruptcy Petition (all forms and …" at bounding box center [454, 91] width 154 height 17
select select "0"
click at [377, 83] on select "Choose Default Petition PDF Packet Complete Bankruptcy Petition (all forms and …" at bounding box center [454, 91] width 154 height 17
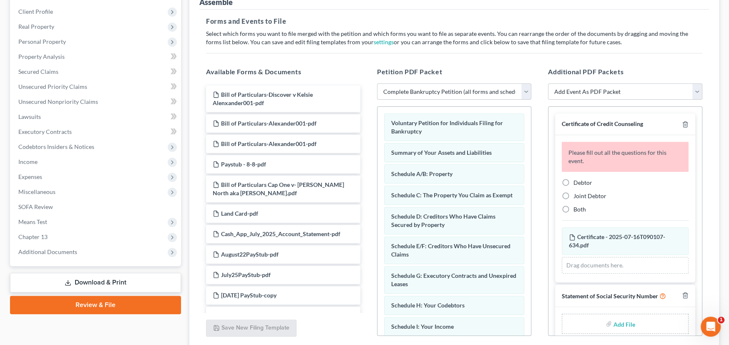
click at [573, 181] on label "Debtor" at bounding box center [582, 182] width 19 height 8
click at [577, 181] on input "Debtor" at bounding box center [579, 180] width 5 height 5
radio input "true"
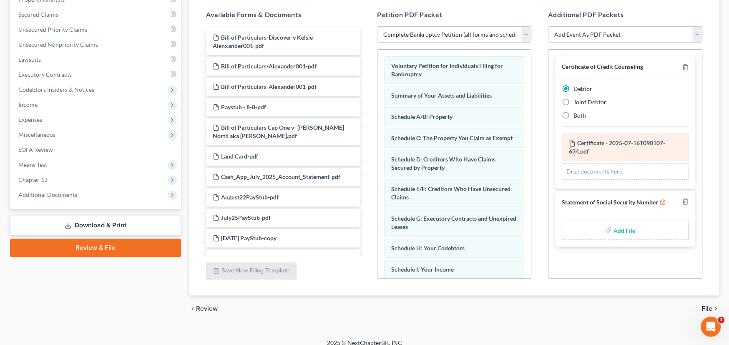
scroll to position [178, 0]
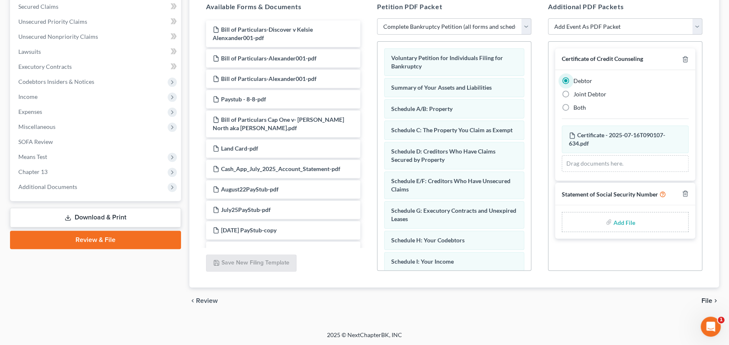
type input "C:\fakepath\Stmt of SSN Form B121-Alexander.pdf"
click at [707, 300] on span "File" at bounding box center [706, 300] width 11 height 7
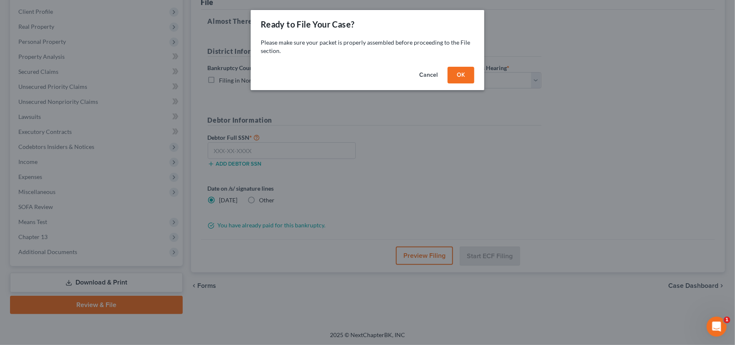
click at [454, 76] on button "OK" at bounding box center [460, 75] width 27 height 17
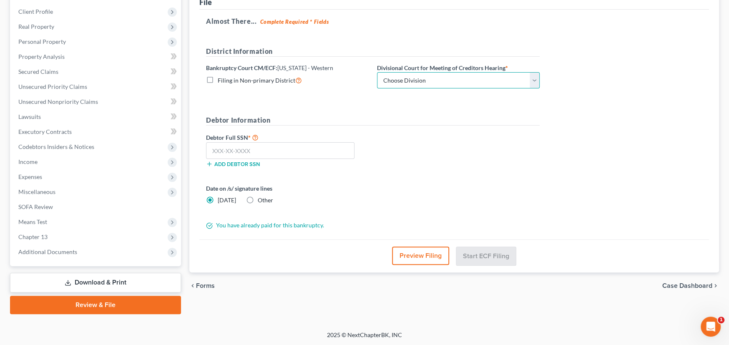
click at [456, 76] on select "Choose Division Roanoke Lynchburg Harrisonburg [GEOGRAPHIC_DATA]/ [GEOGRAPHIC_D…" at bounding box center [458, 80] width 163 height 17
select select "0"
click at [377, 72] on select "Choose Division Roanoke Lynchburg Harrisonburg [GEOGRAPHIC_DATA]/ [GEOGRAPHIC_D…" at bounding box center [458, 80] width 163 height 17
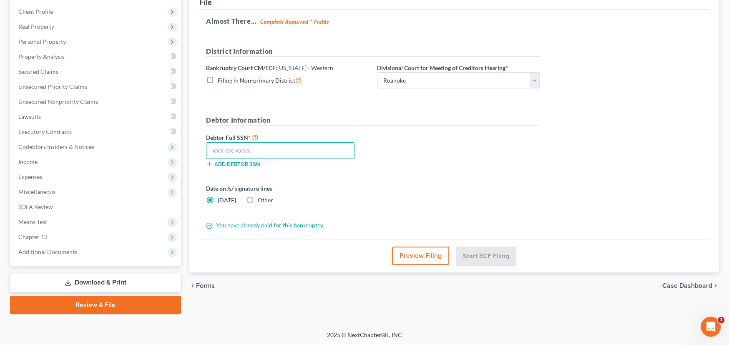
click at [278, 147] on input "text" at bounding box center [280, 150] width 148 height 17
click at [231, 148] on input "text" at bounding box center [280, 150] width 148 height 17
type input "411-81-5412"
click at [487, 252] on button "Start ECF Filing" at bounding box center [486, 255] width 60 height 18
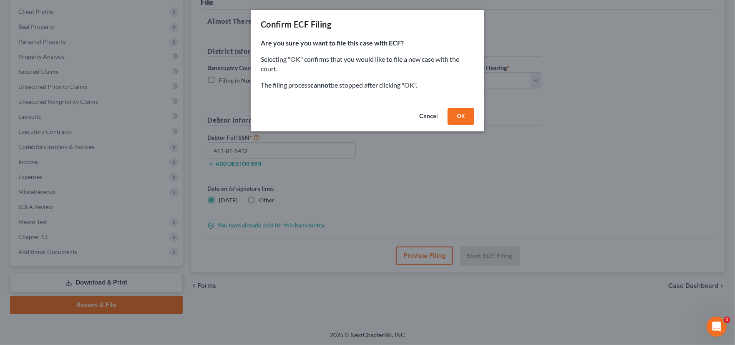
click at [460, 115] on button "OK" at bounding box center [460, 116] width 27 height 17
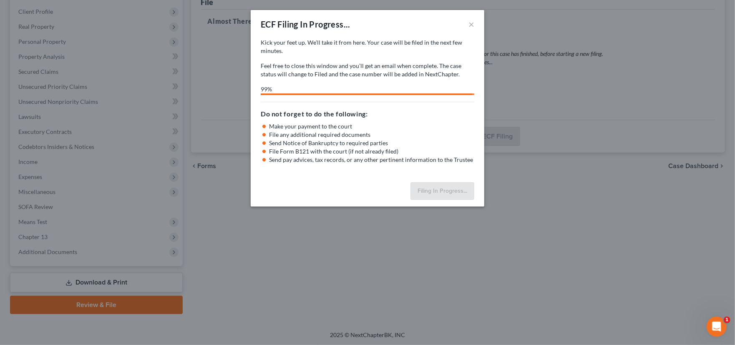
select select "0"
